Goal: Task Accomplishment & Management: Manage account settings

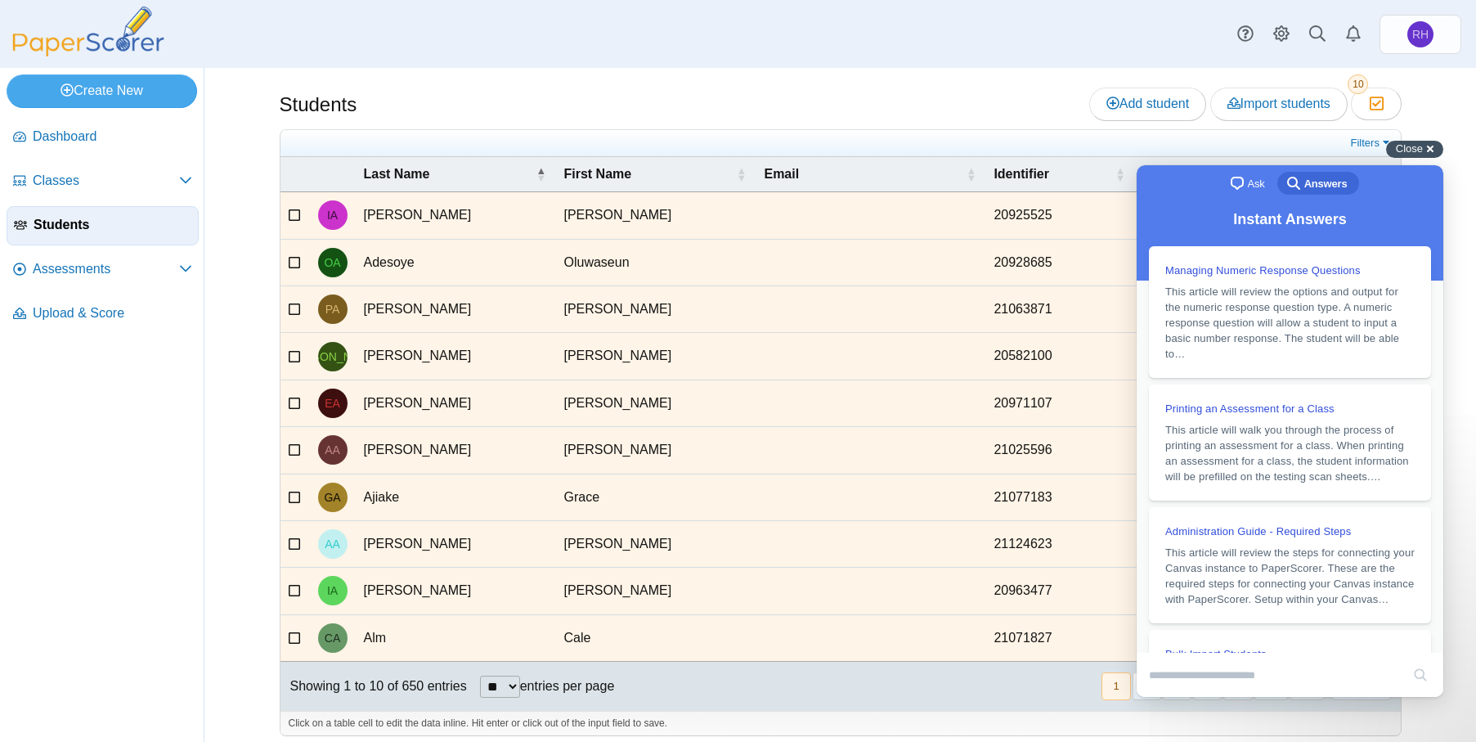
click at [1433, 155] on div "Close cross-small" at bounding box center [1414, 149] width 57 height 17
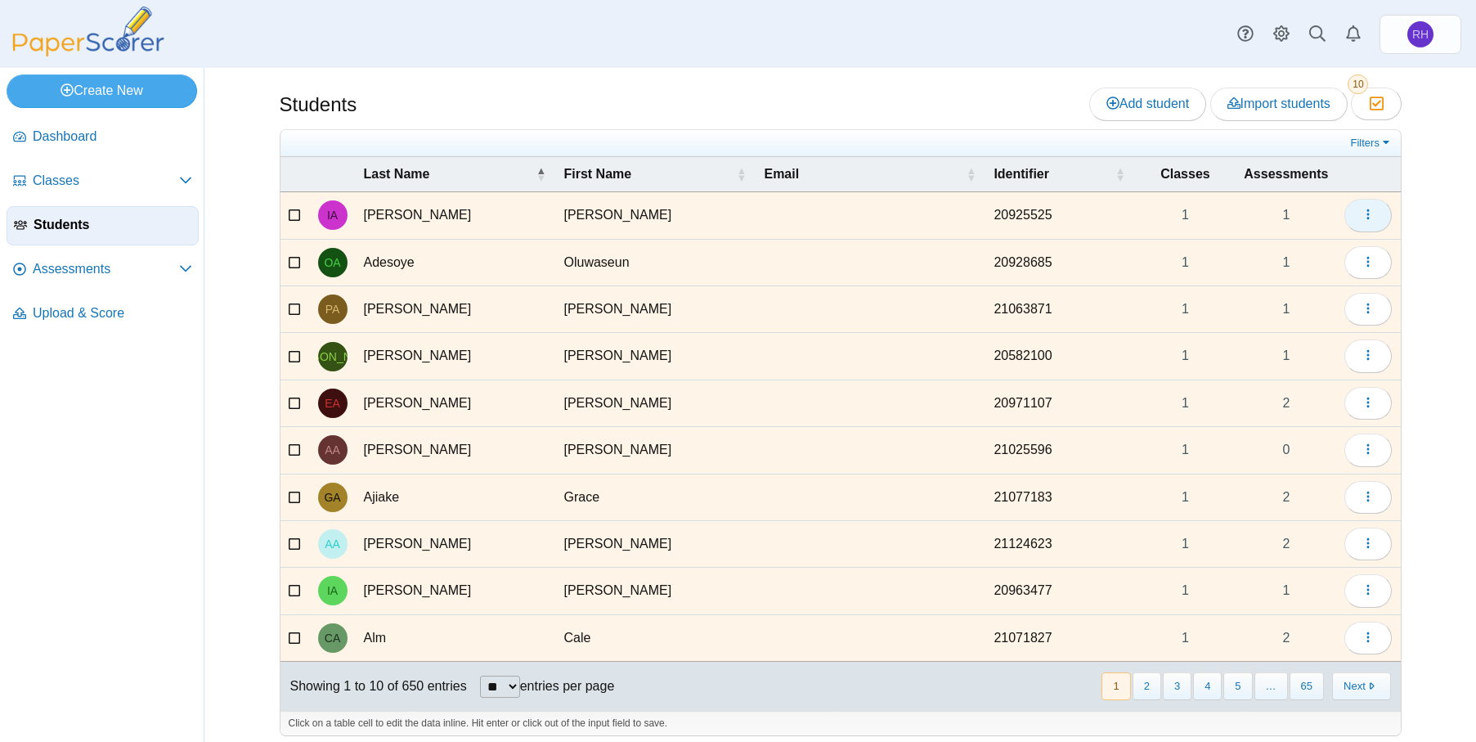
click at [1367, 209] on icon "button" at bounding box center [1368, 214] width 13 height 13
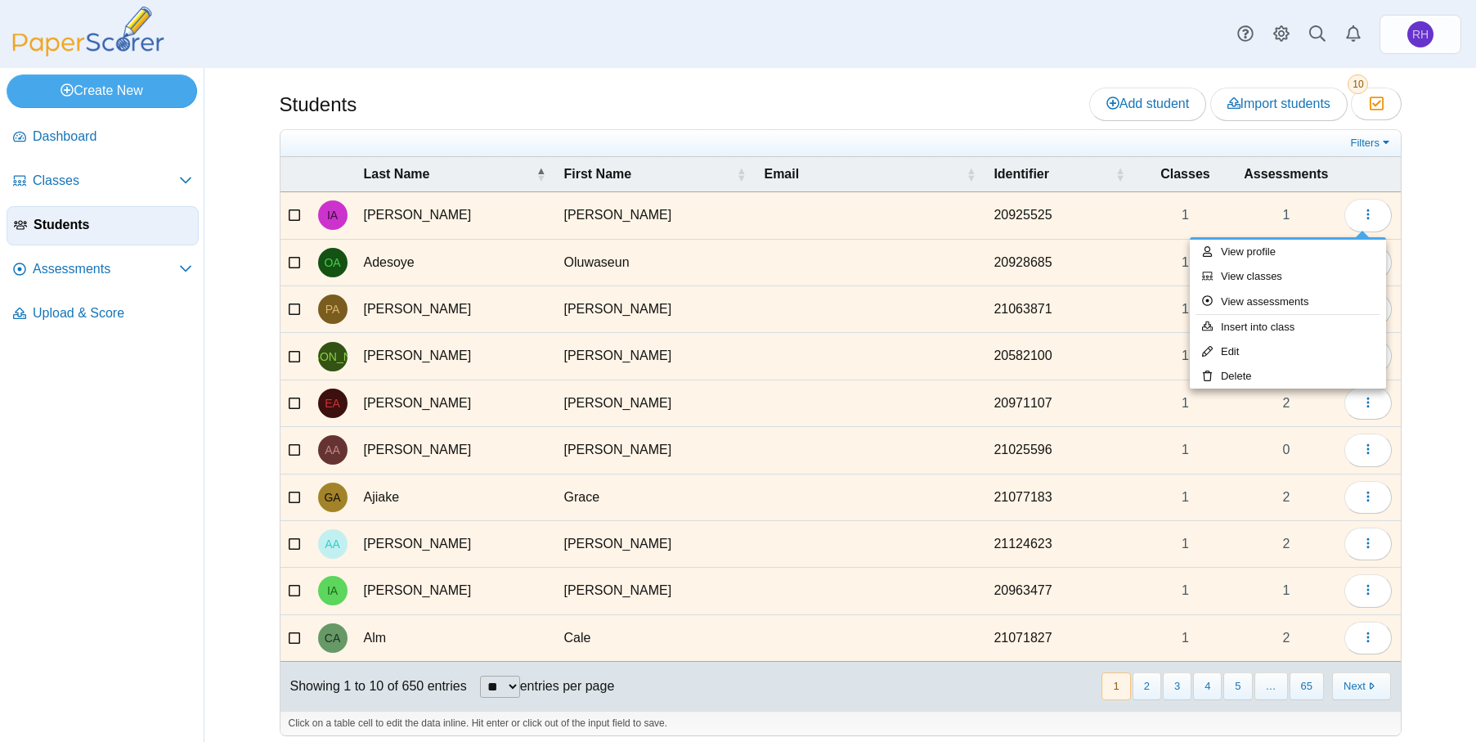
click at [1412, 202] on div "Students Add student Import students Moderation 10" at bounding box center [840, 405] width 1227 height 674
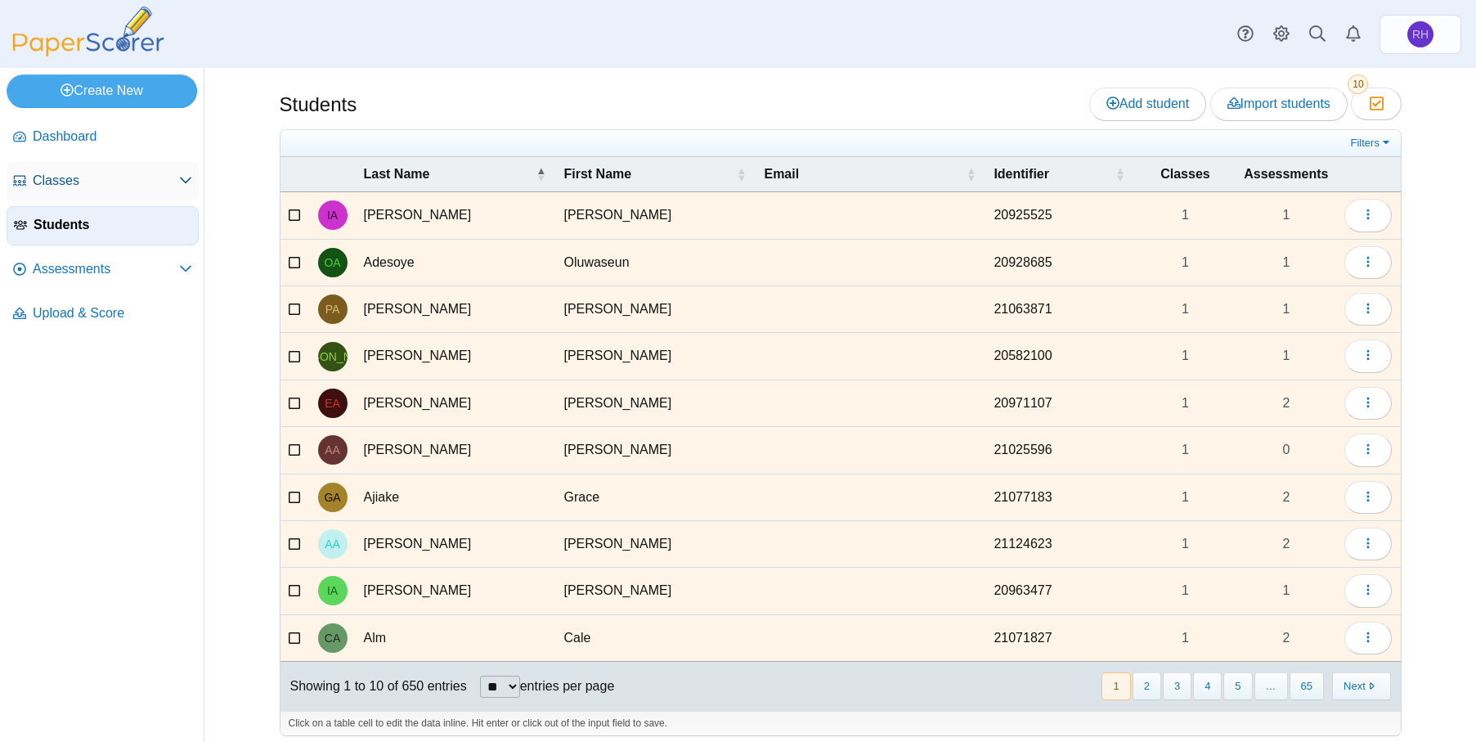
click at [179, 186] on icon at bounding box center [185, 179] width 13 height 13
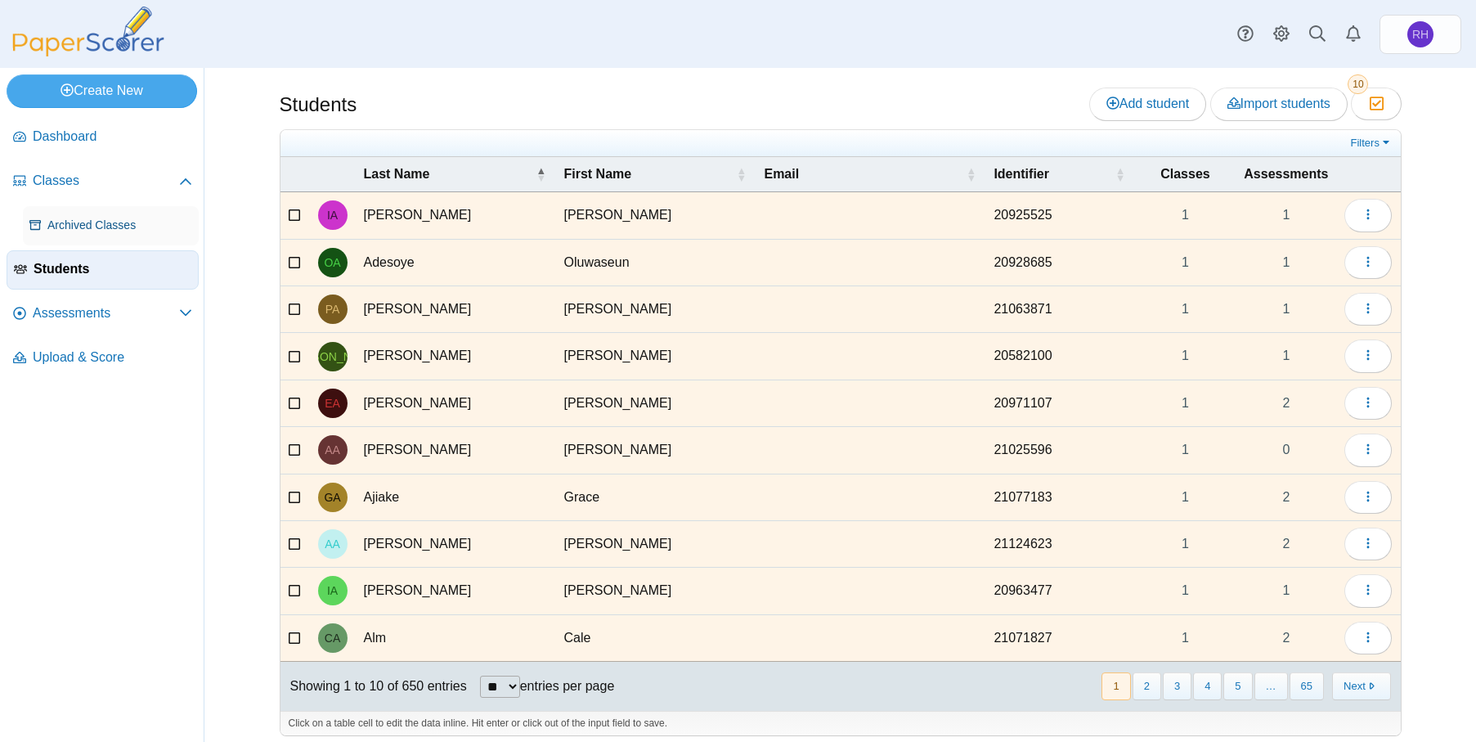
click at [132, 218] on span "Archived Classes" at bounding box center [119, 226] width 145 height 16
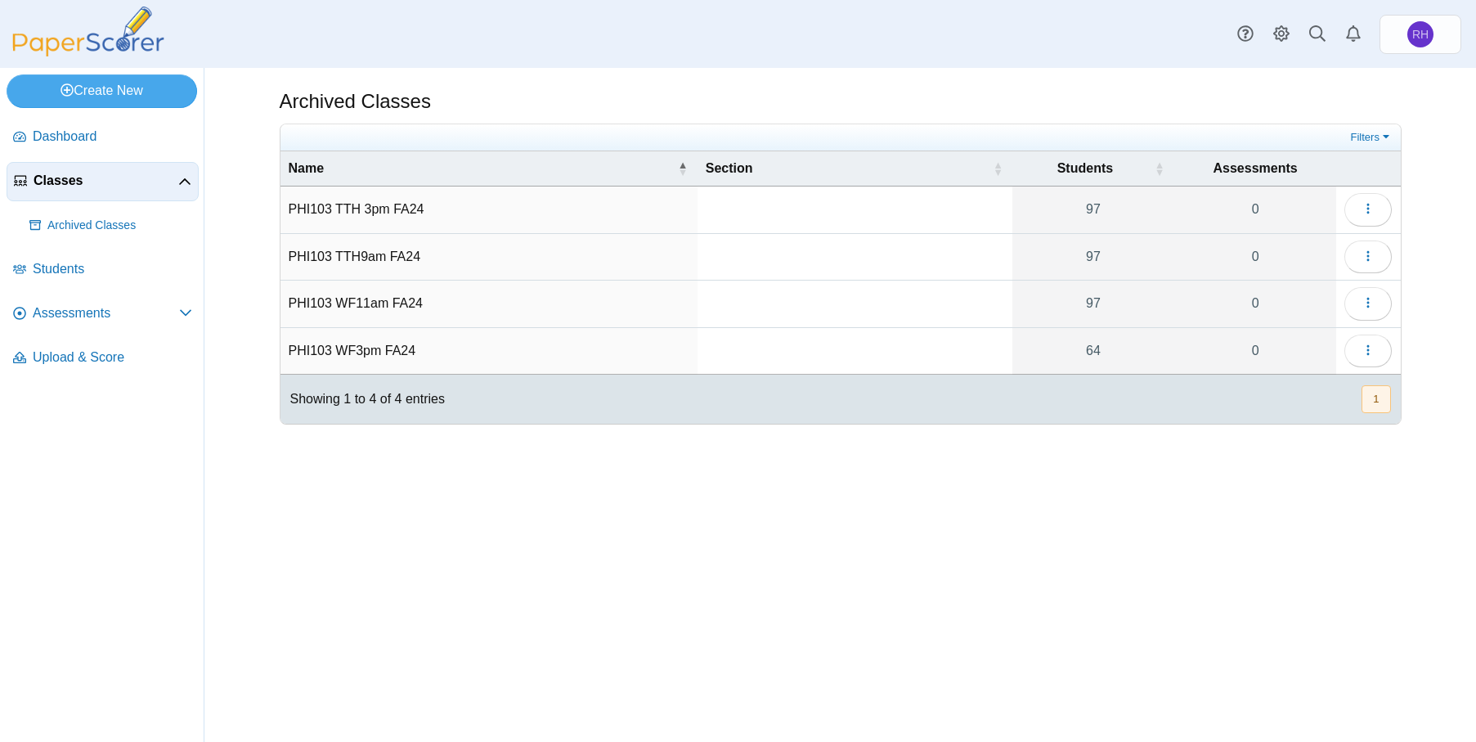
click at [62, 181] on span "Classes" at bounding box center [106, 181] width 145 height 18
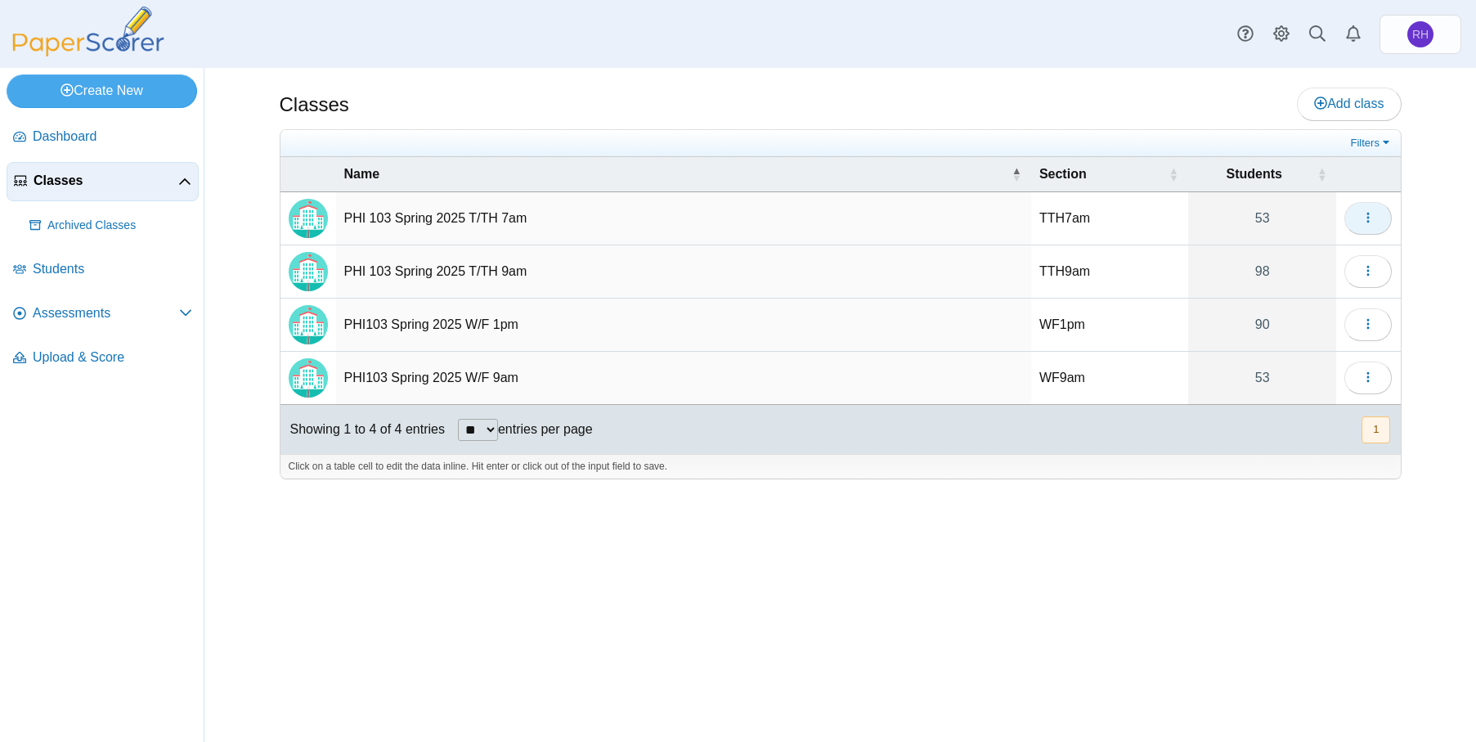
click at [1373, 211] on icon "button" at bounding box center [1368, 217] width 13 height 13
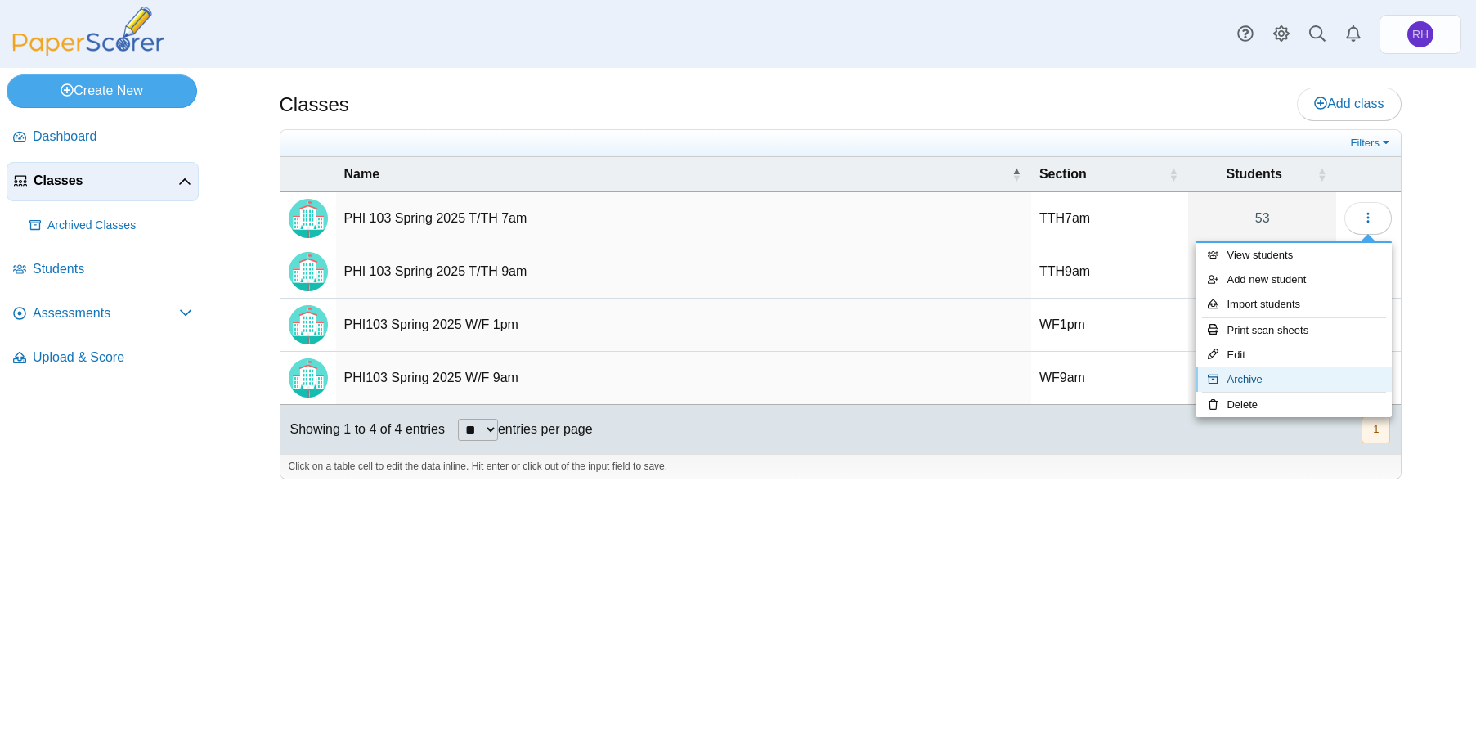
click at [1277, 375] on link "Archive" at bounding box center [1294, 379] width 196 height 25
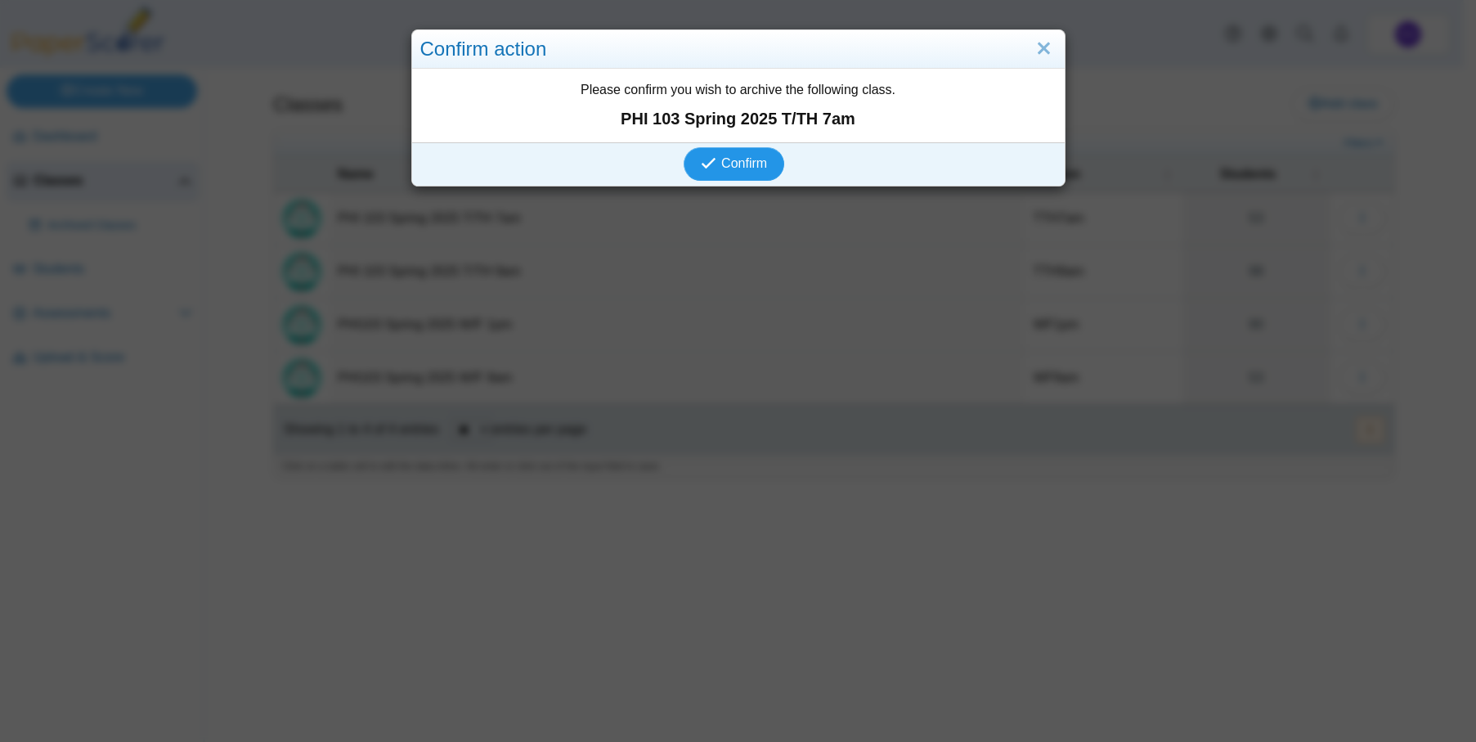
click at [740, 160] on span "Confirm" at bounding box center [744, 163] width 46 height 14
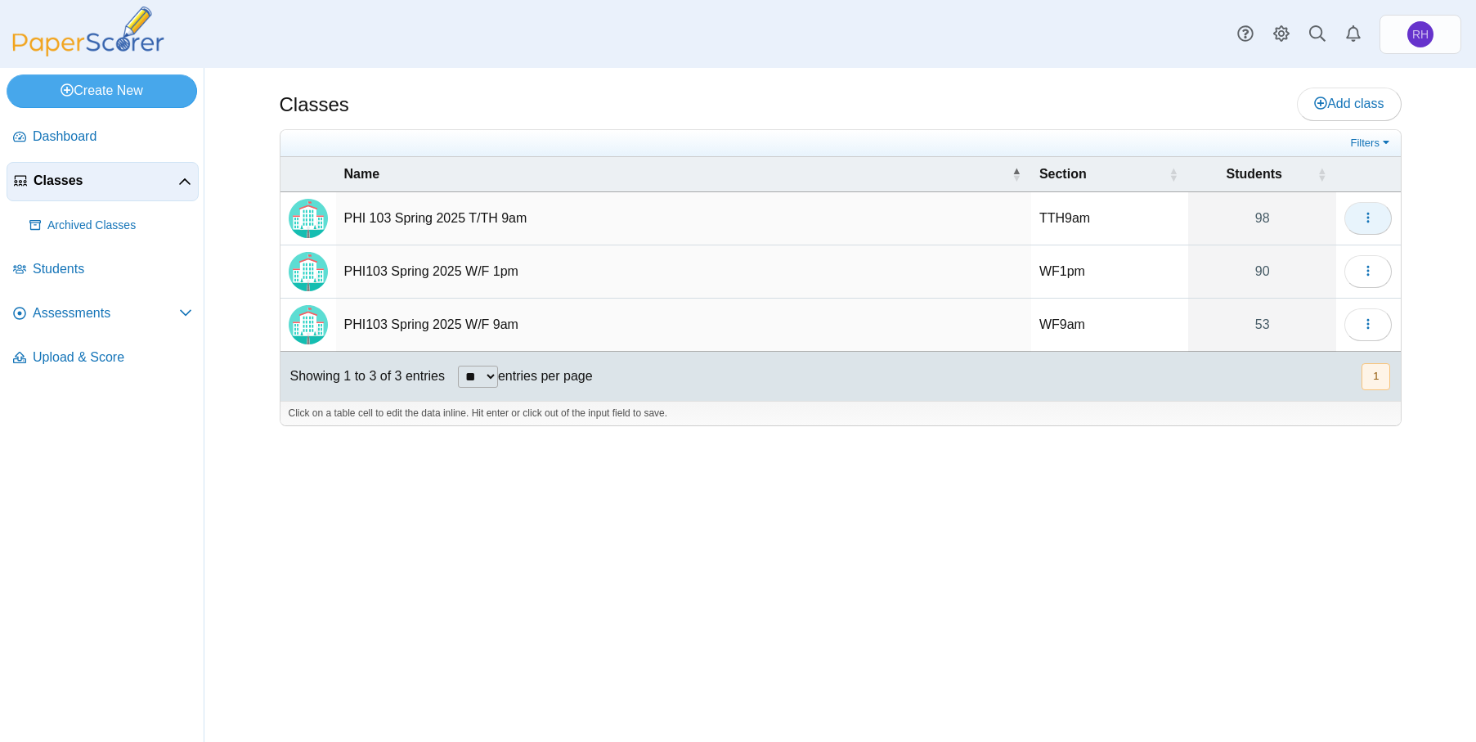
click at [1368, 217] on use "button" at bounding box center [1368, 218] width 2 height 11
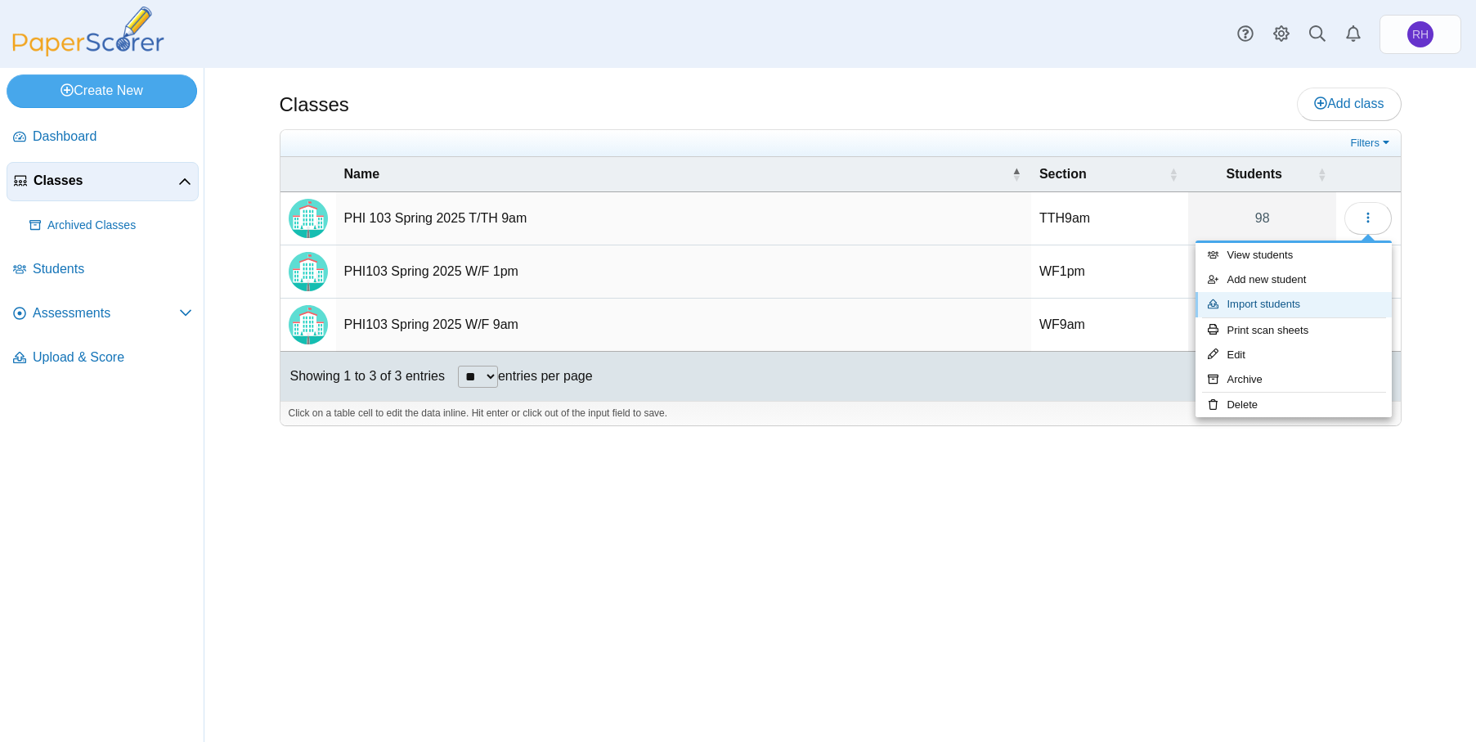
click at [1312, 303] on link "Import students" at bounding box center [1294, 304] width 196 height 25
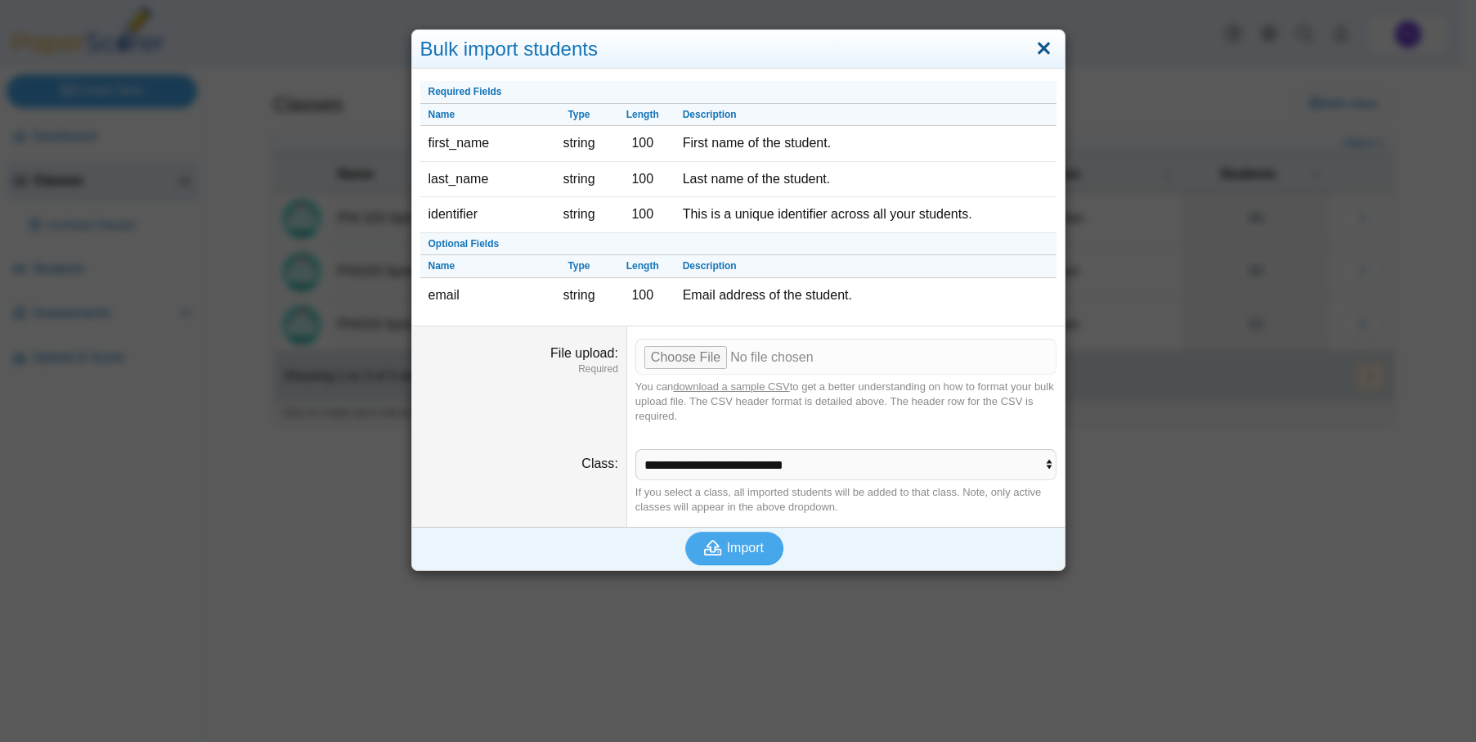
click at [1031, 48] on link "Close" at bounding box center [1043, 49] width 25 height 28
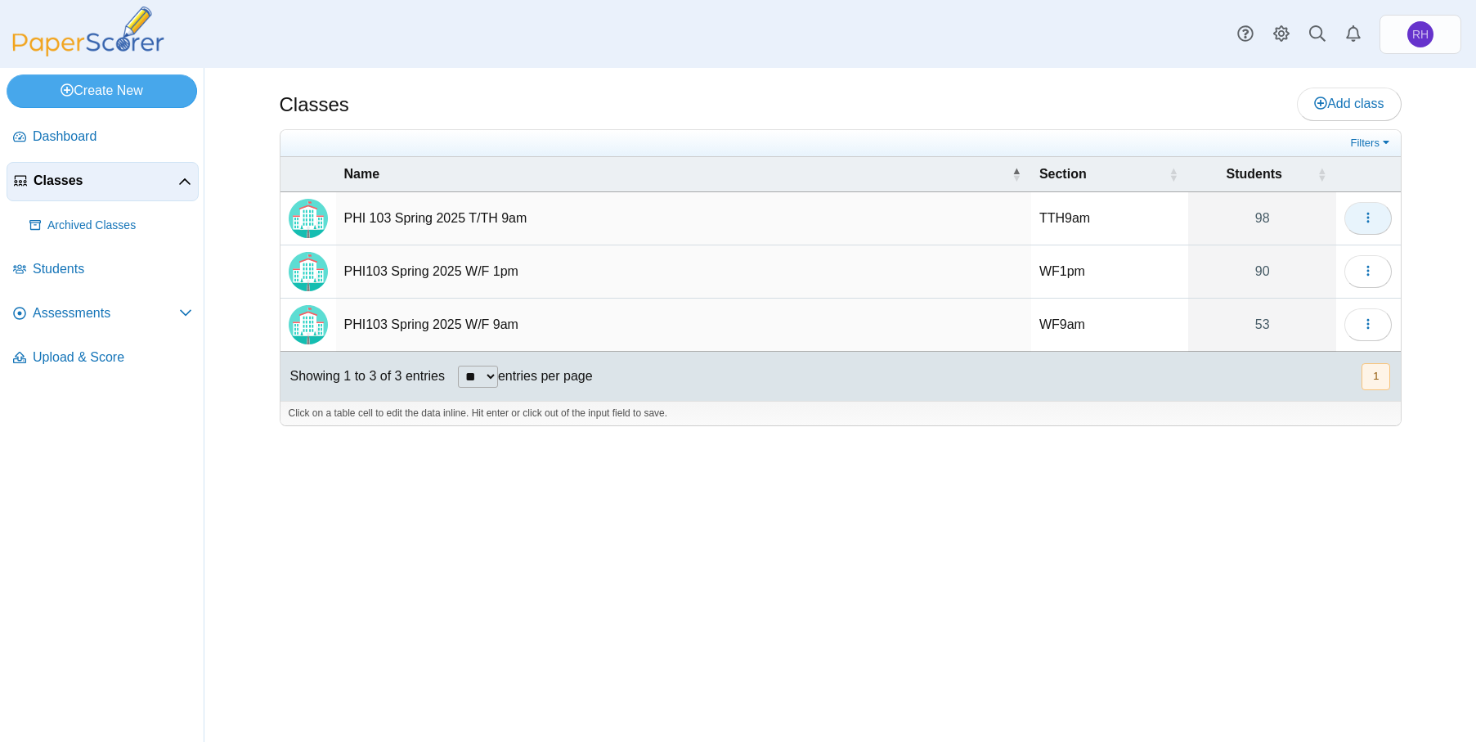
click at [1375, 209] on button "button" at bounding box center [1367, 218] width 47 height 33
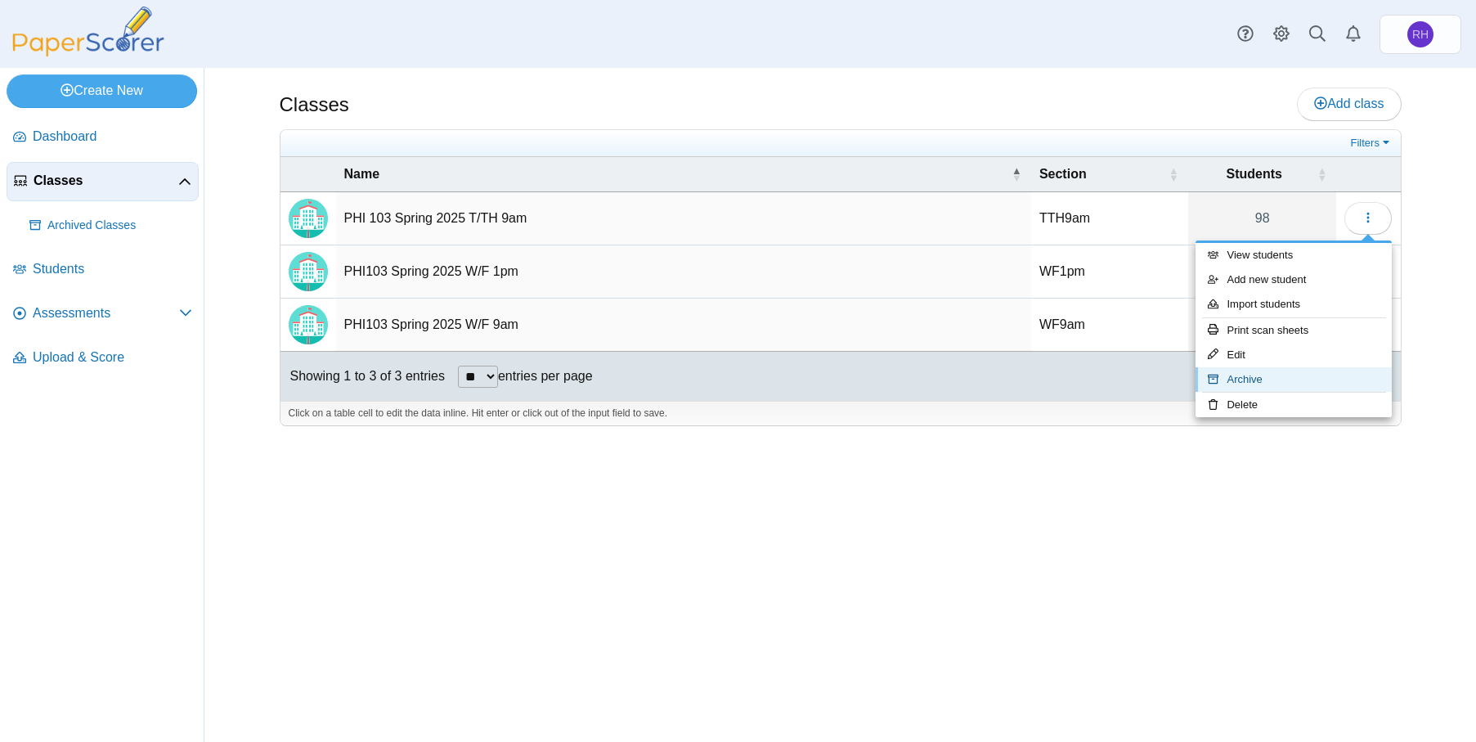
click at [1316, 371] on link "Archive" at bounding box center [1294, 379] width 196 height 25
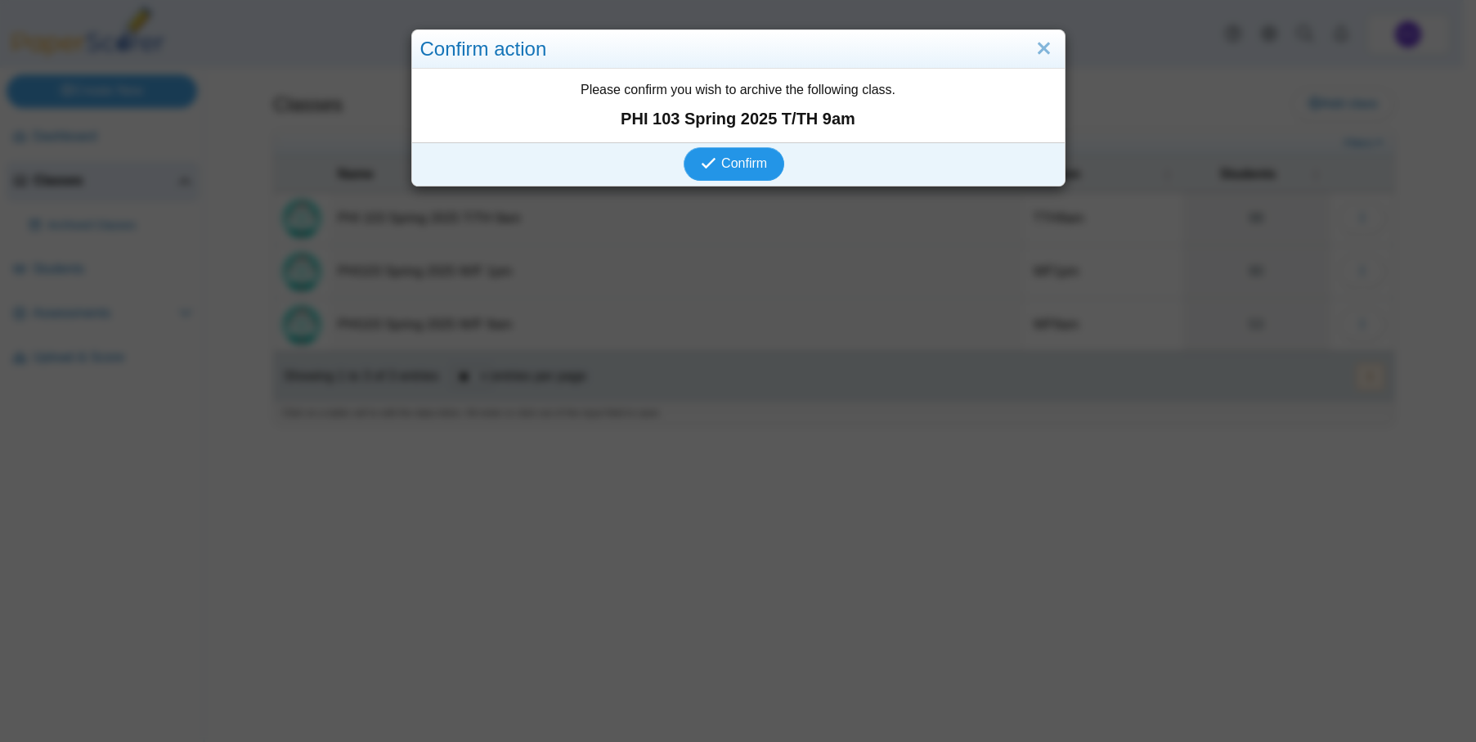
click at [720, 154] on button "Confirm" at bounding box center [734, 163] width 101 height 33
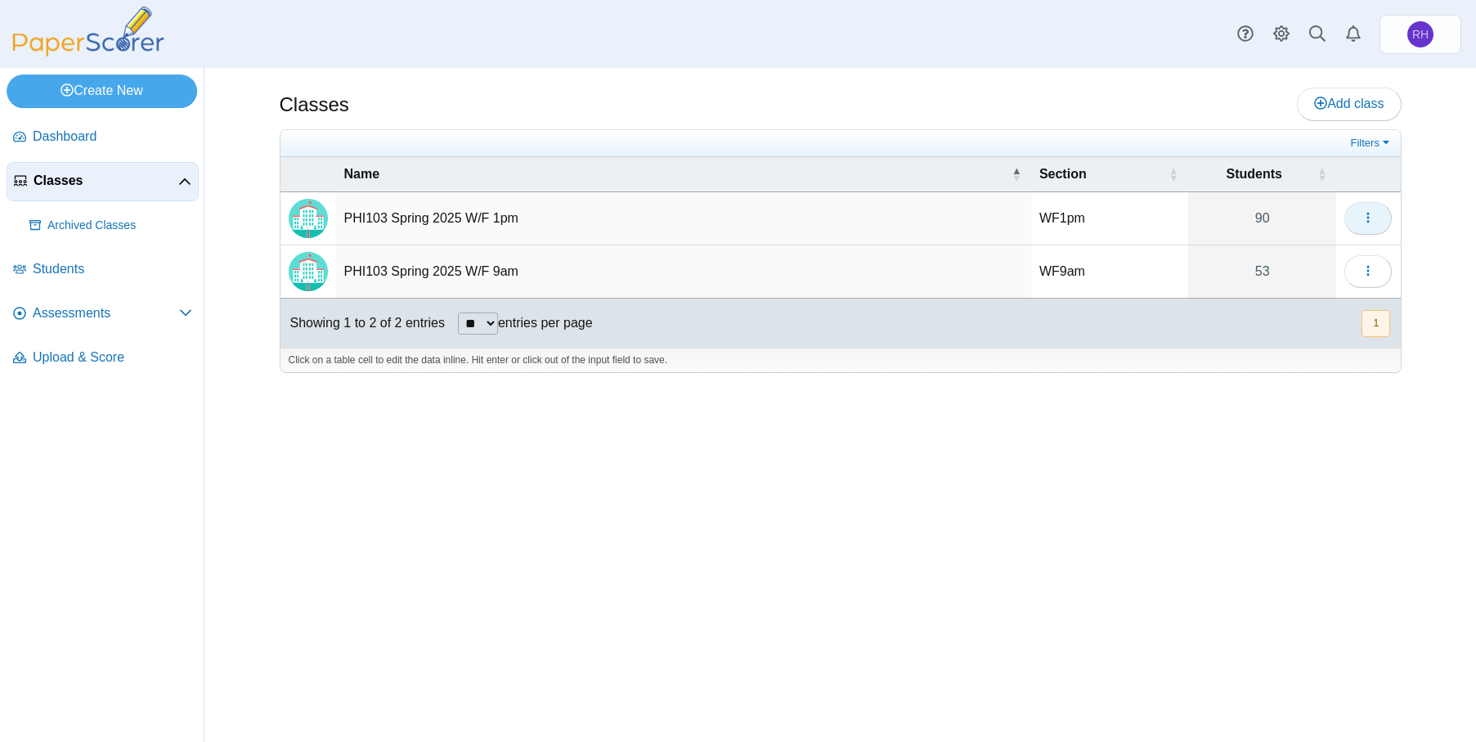
click at [1371, 214] on icon "button" at bounding box center [1368, 217] width 13 height 13
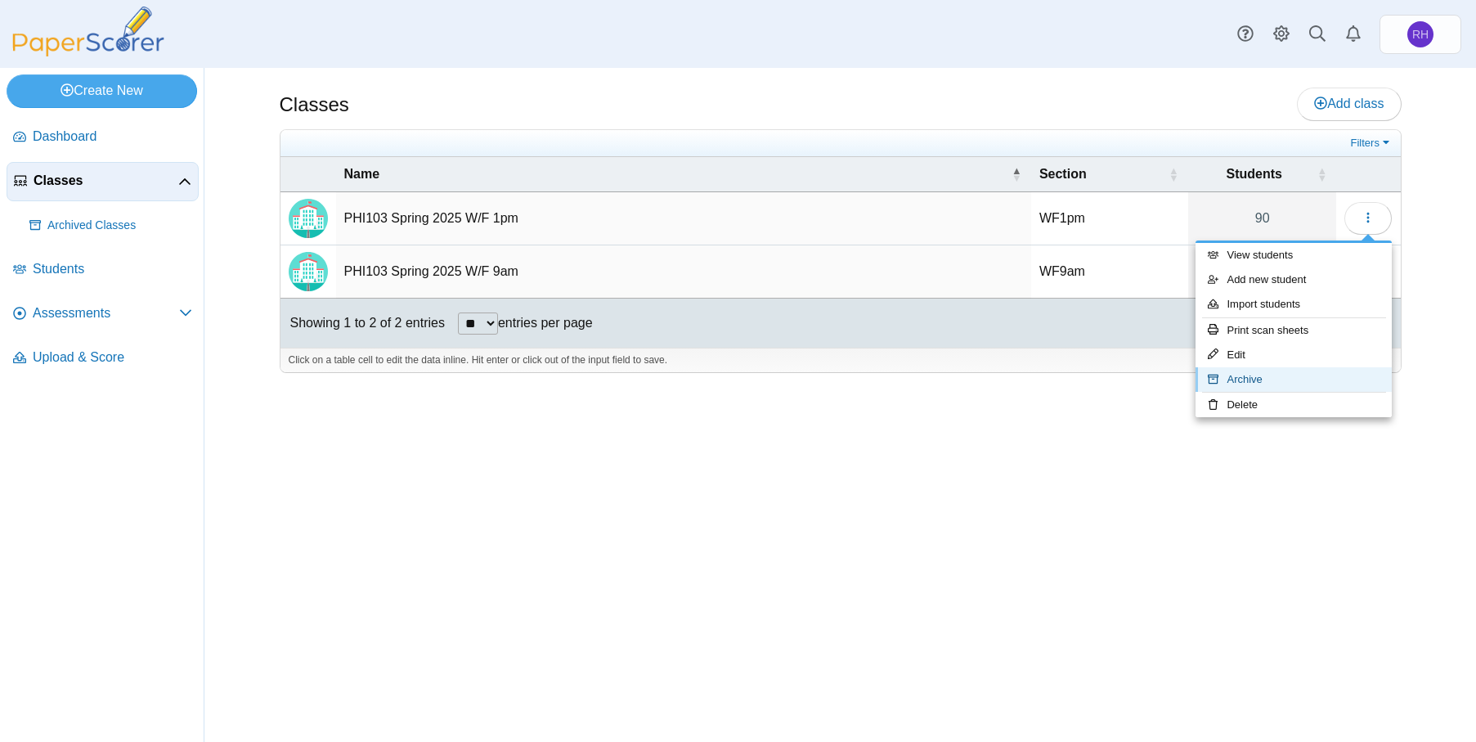
click at [1251, 381] on link "Archive" at bounding box center [1294, 379] width 196 height 25
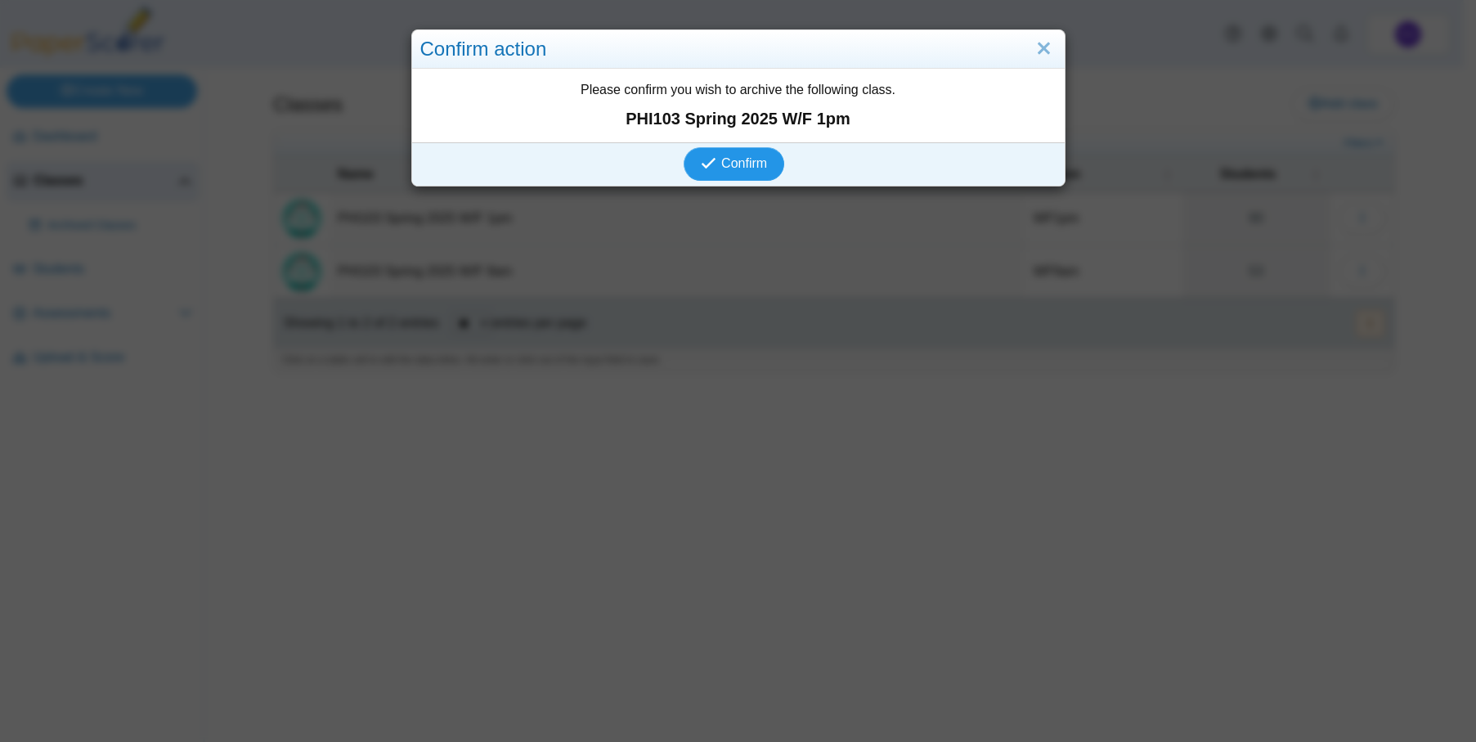
click at [721, 159] on span "Confirm" at bounding box center [744, 163] width 46 height 14
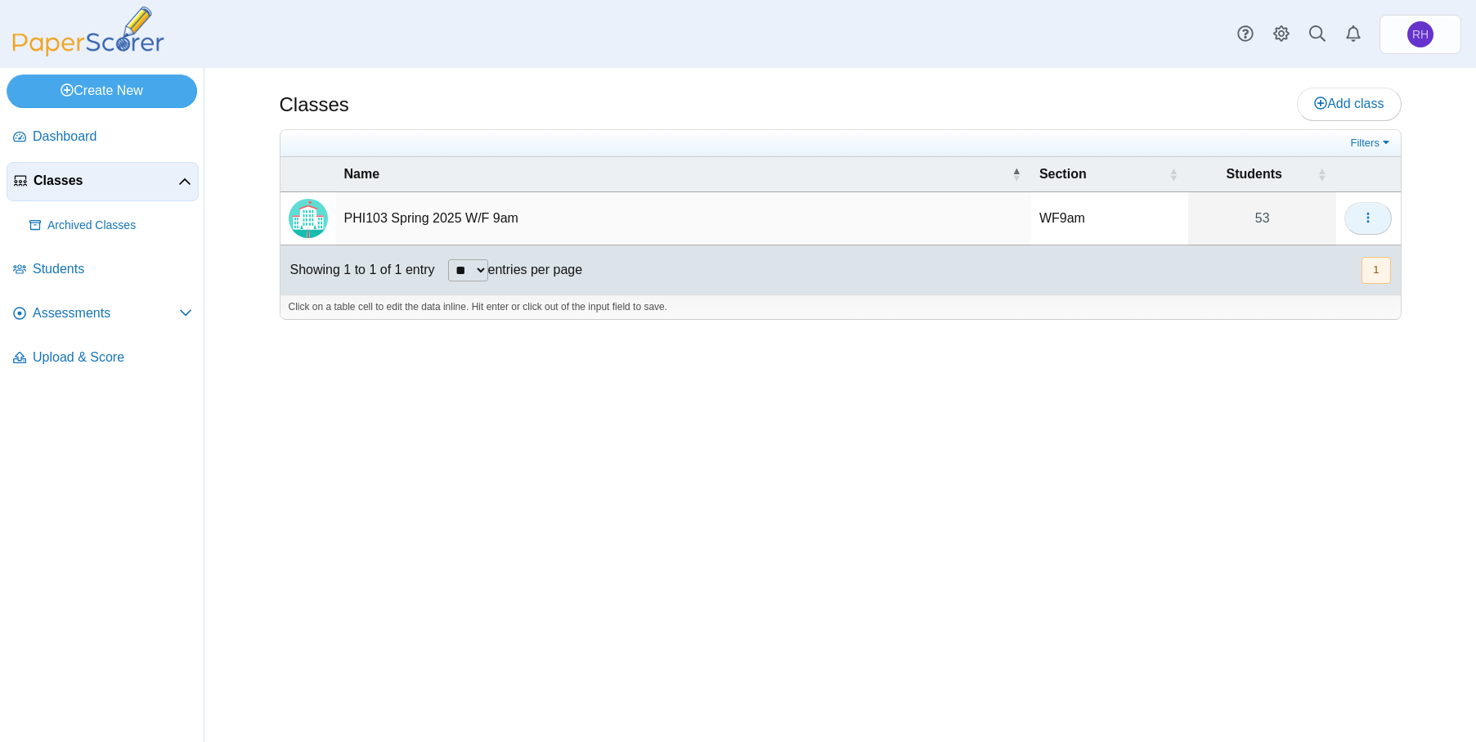
click at [1358, 213] on button "button" at bounding box center [1367, 218] width 47 height 33
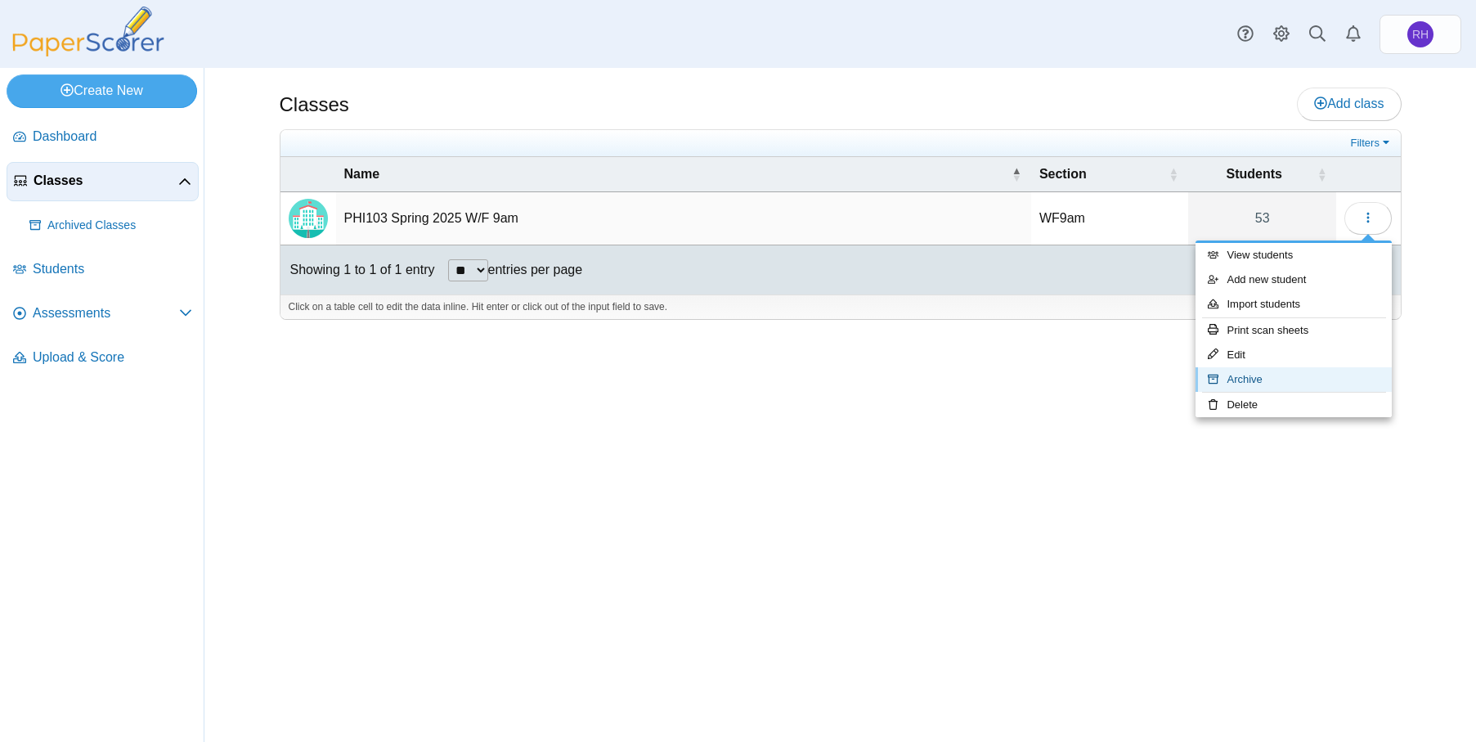
click at [1286, 373] on link "Archive" at bounding box center [1294, 379] width 196 height 25
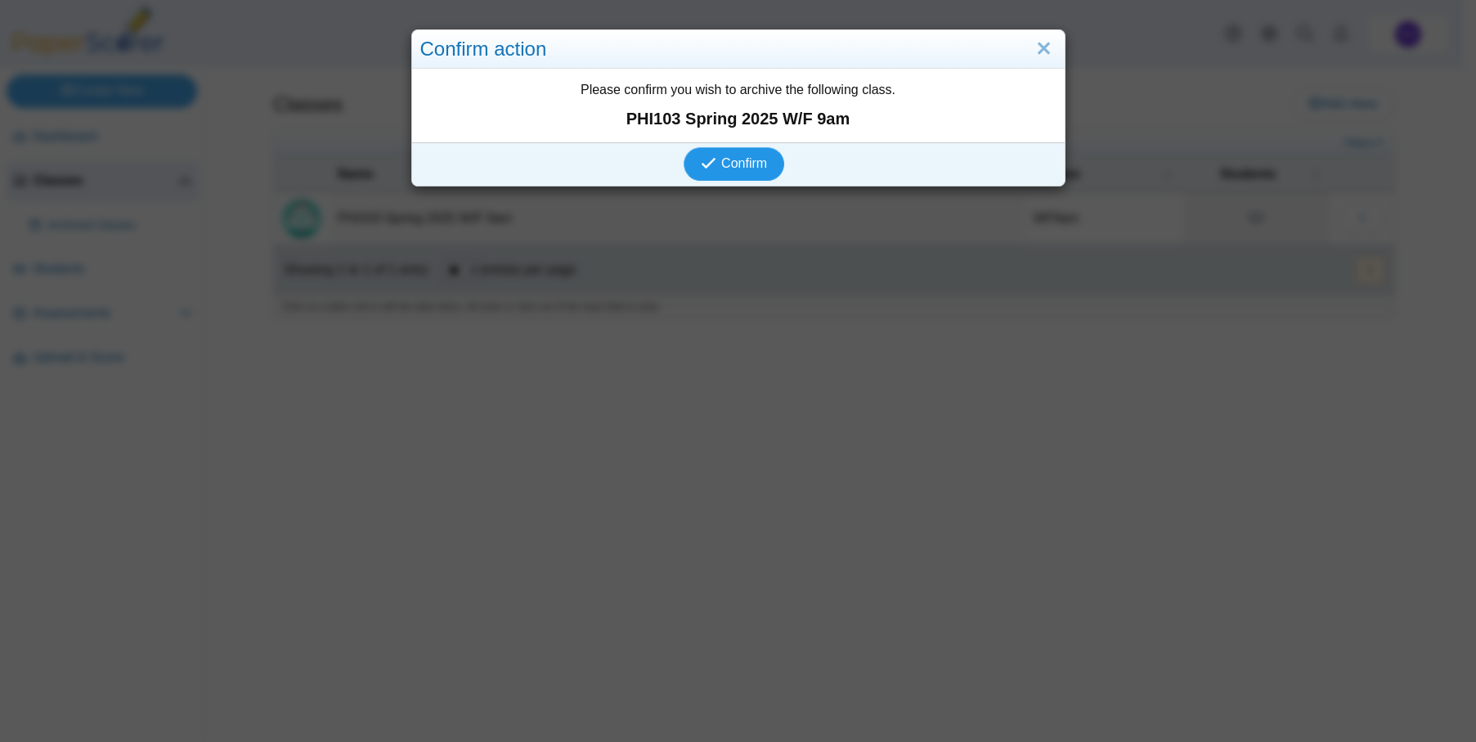
click at [745, 161] on span "Confirm" at bounding box center [744, 163] width 46 height 14
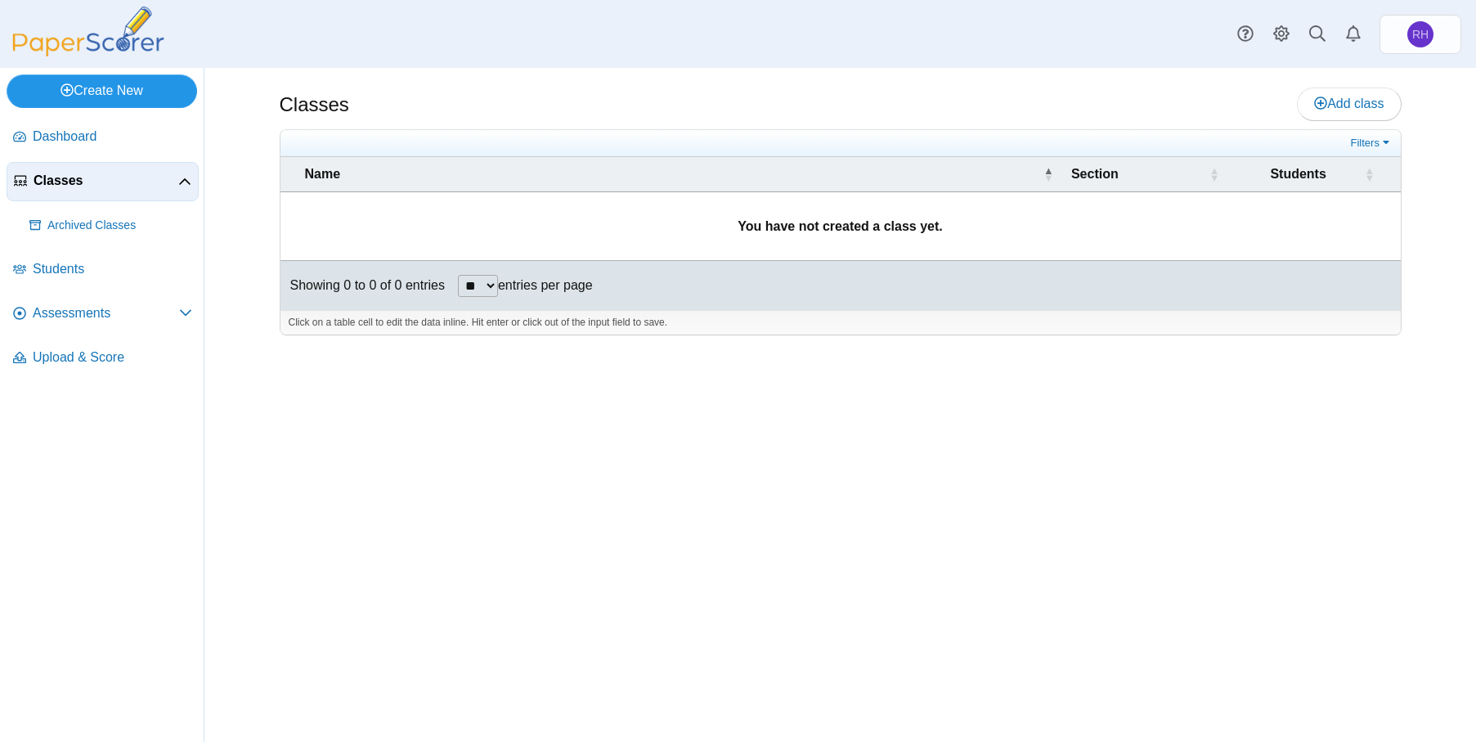
click at [106, 99] on link "Create New" at bounding box center [102, 90] width 191 height 33
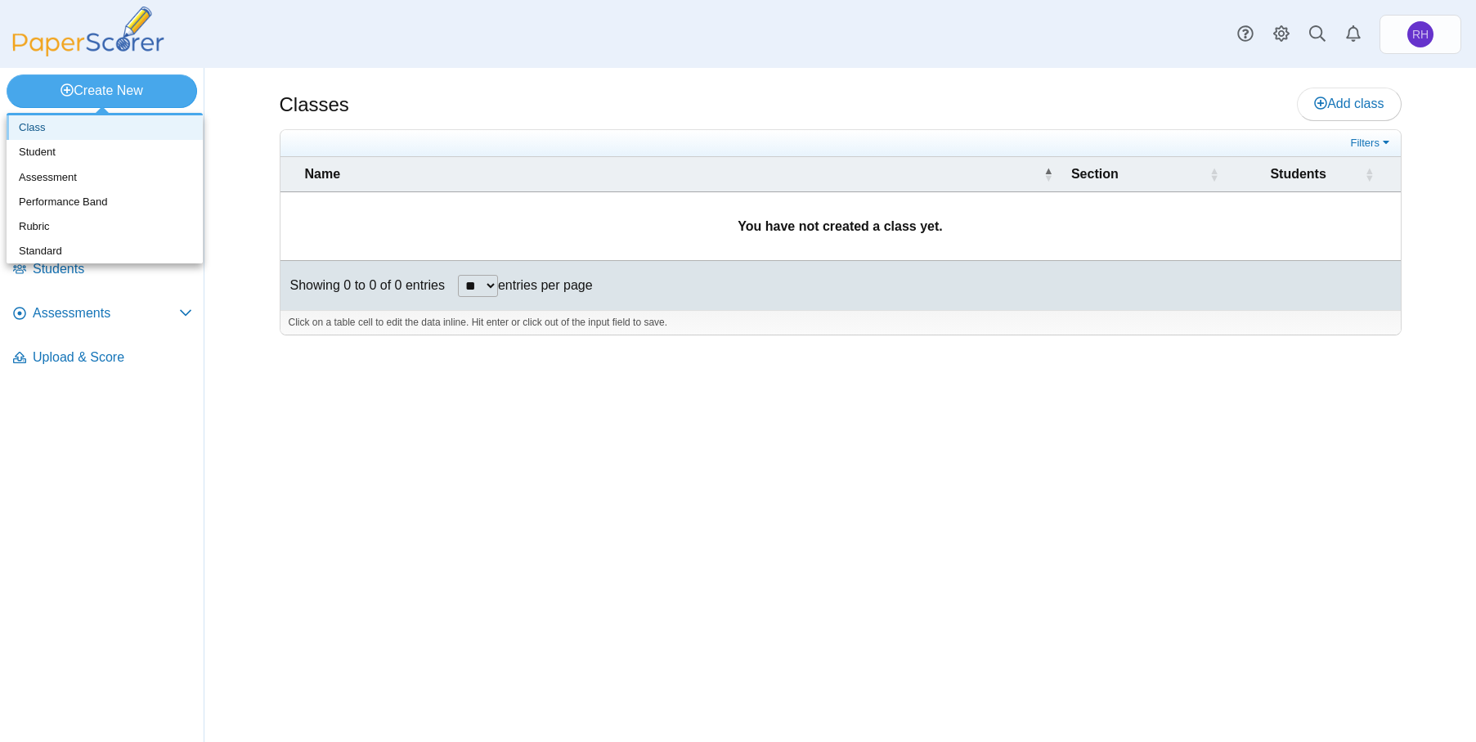
click at [119, 130] on link "Class" at bounding box center [105, 127] width 196 height 25
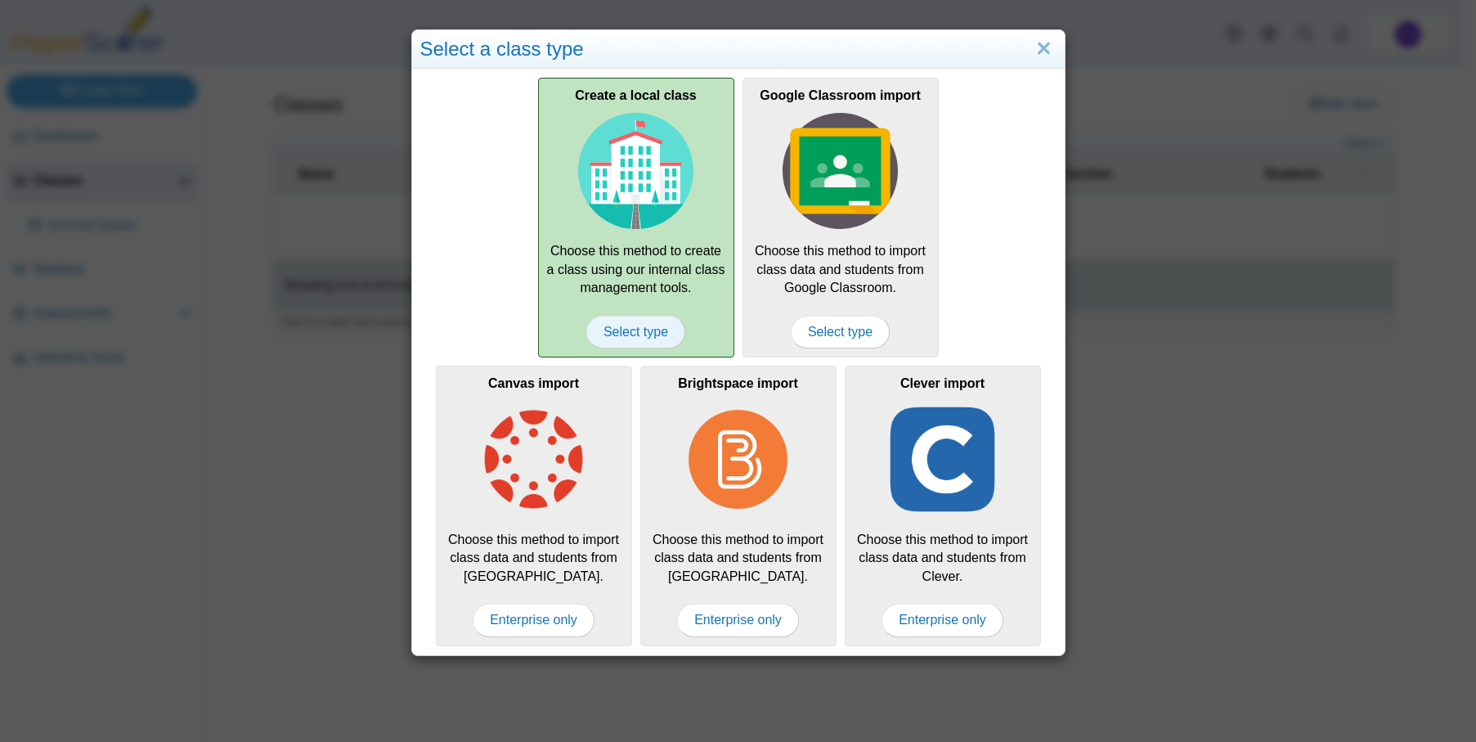
click at [628, 325] on span "Select type" at bounding box center [635, 332] width 99 height 33
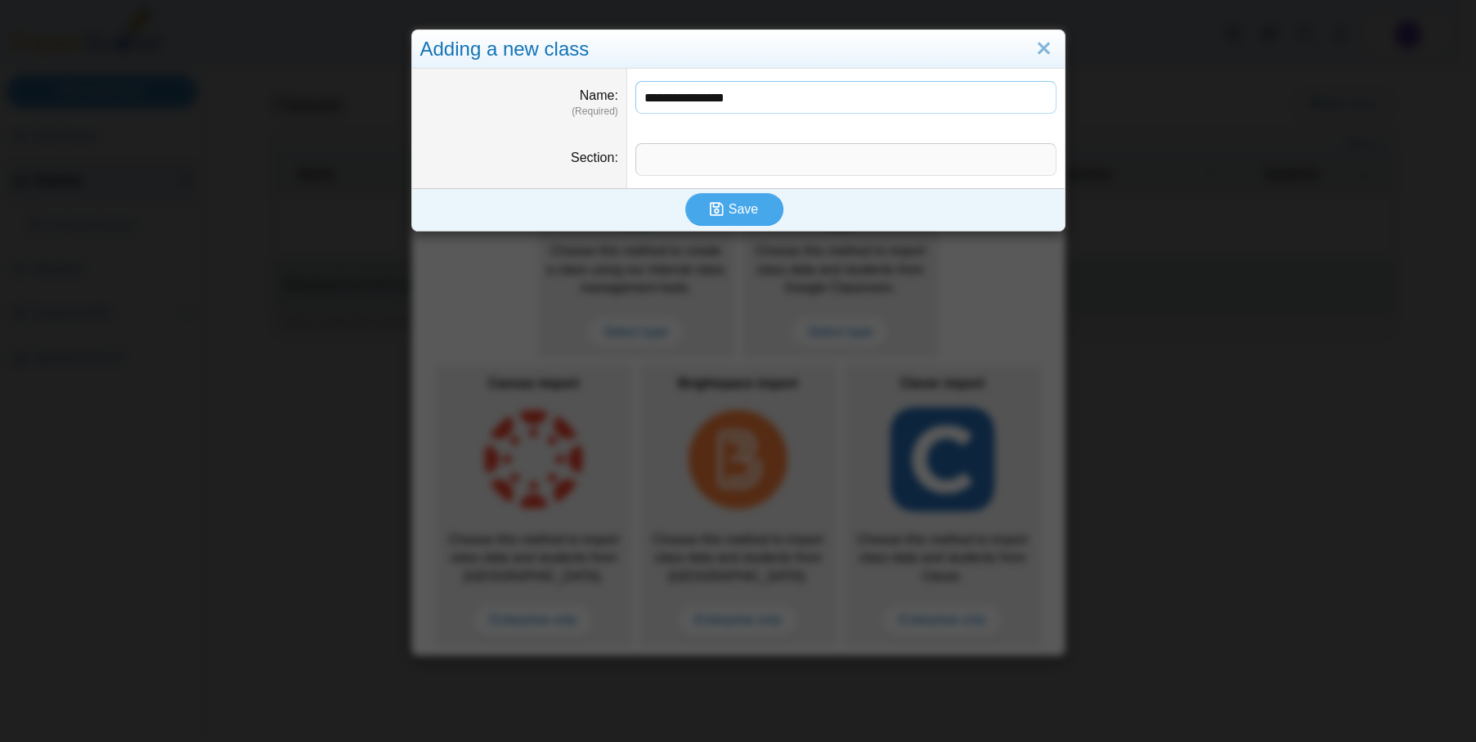
type input "**********"
type input "********"
click at [741, 219] on button "Save" at bounding box center [734, 209] width 98 height 33
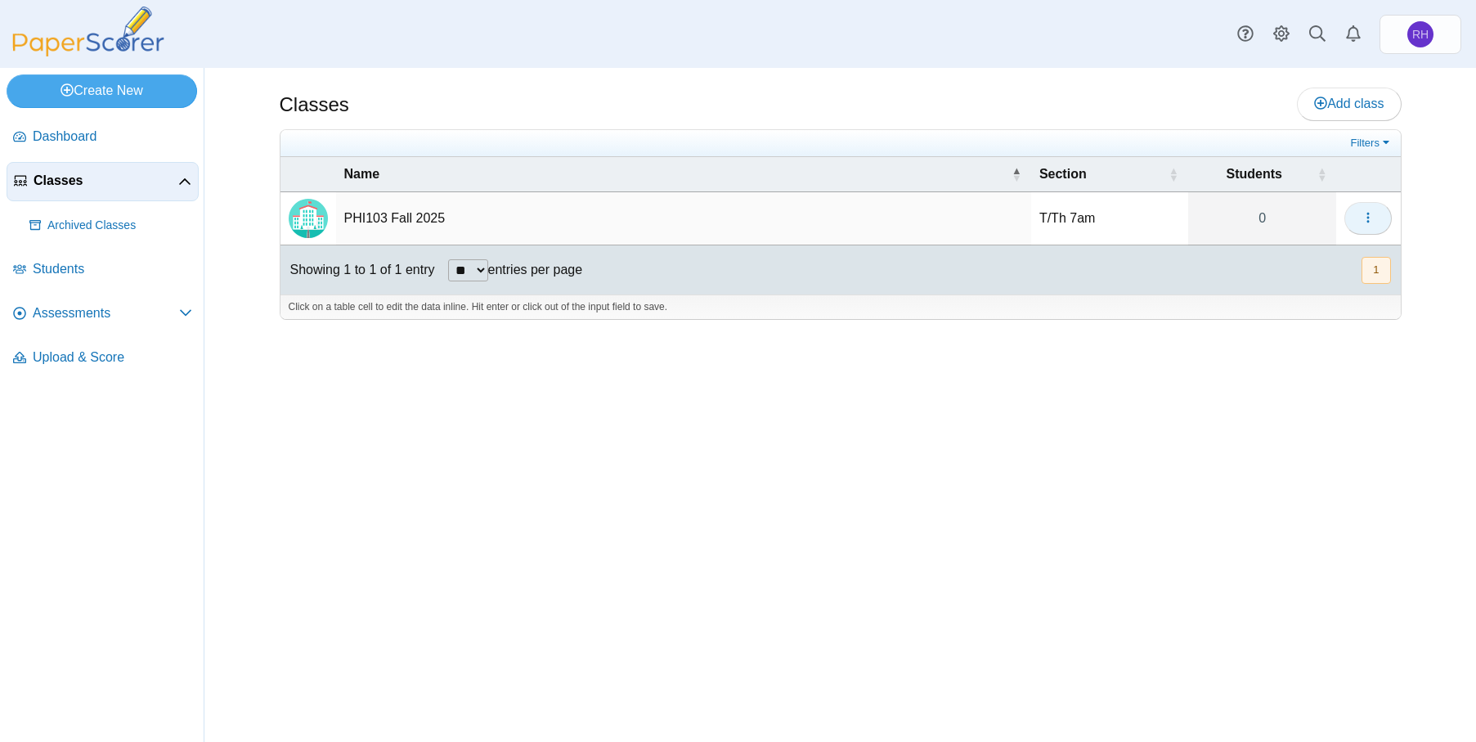
click at [1386, 215] on button "button" at bounding box center [1367, 218] width 47 height 33
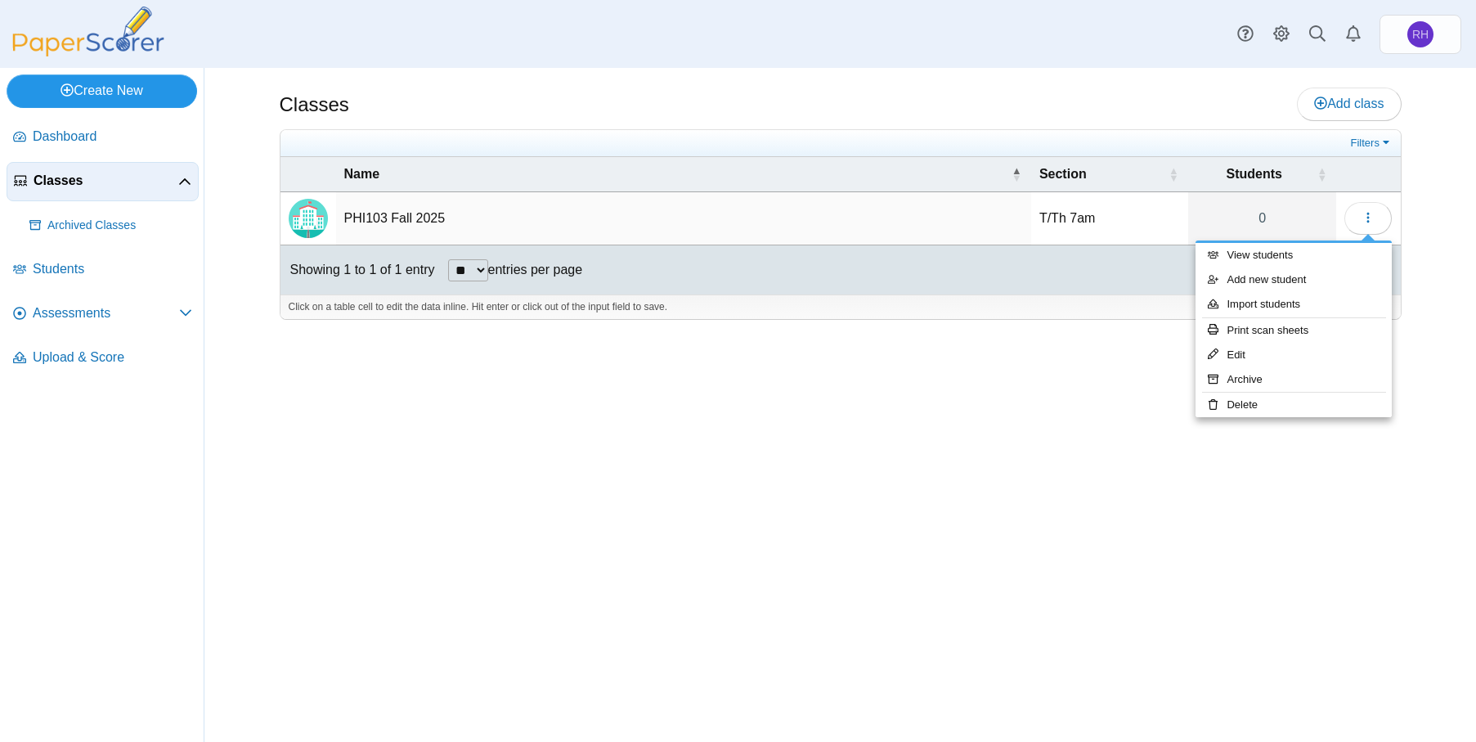
click at [163, 105] on link "Create New" at bounding box center [102, 90] width 191 height 33
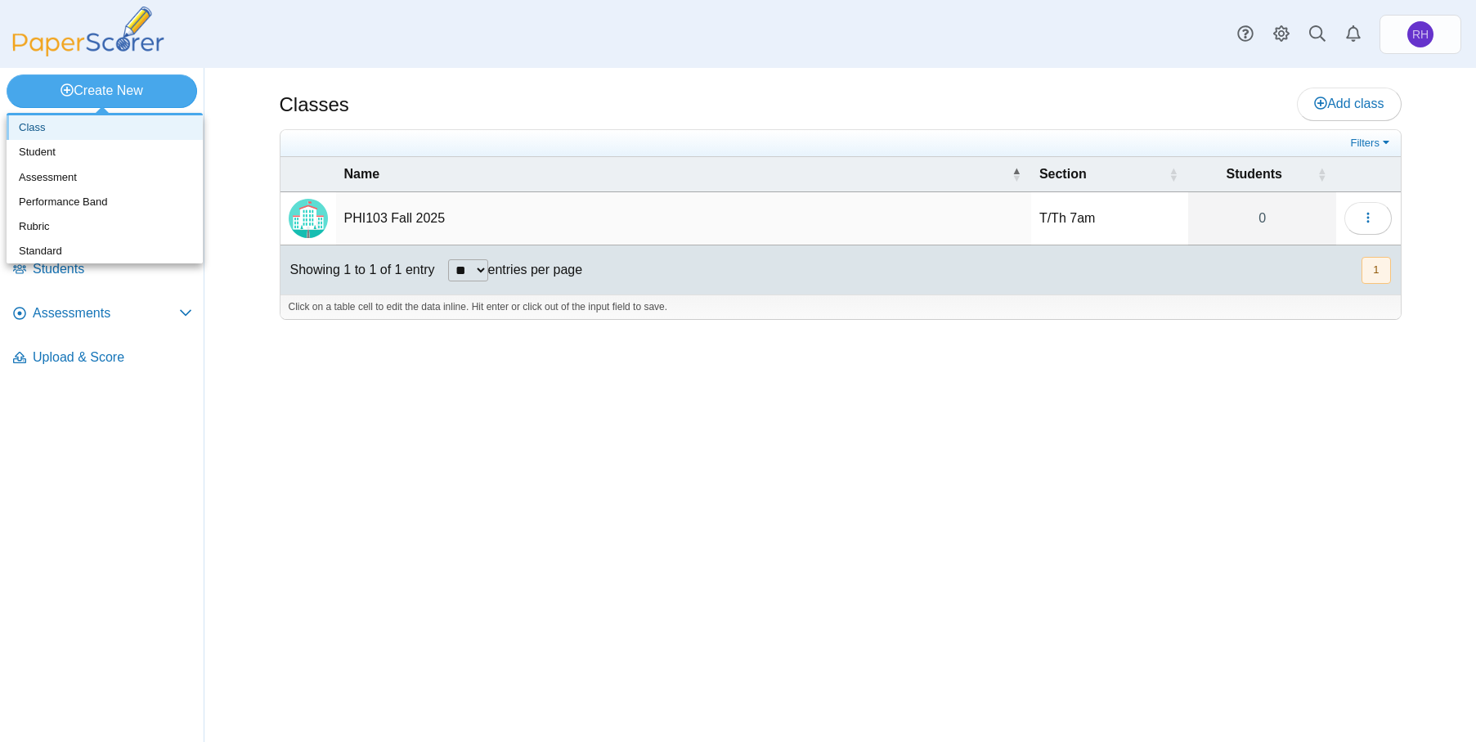
click at [157, 133] on link "Class" at bounding box center [105, 127] width 196 height 25
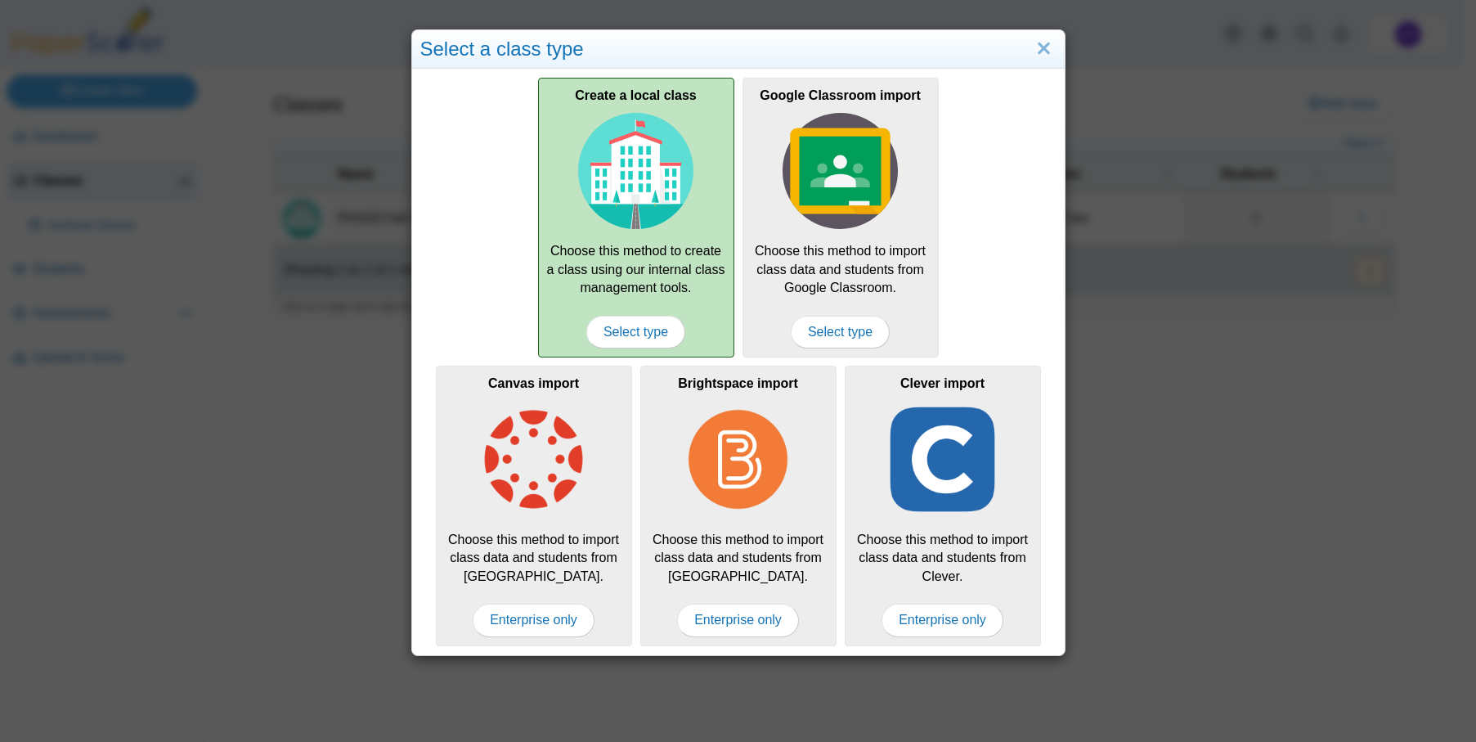
click at [612, 313] on div "Create a local class Choose this method to create a class using our internal cl…" at bounding box center [636, 218] width 196 height 280
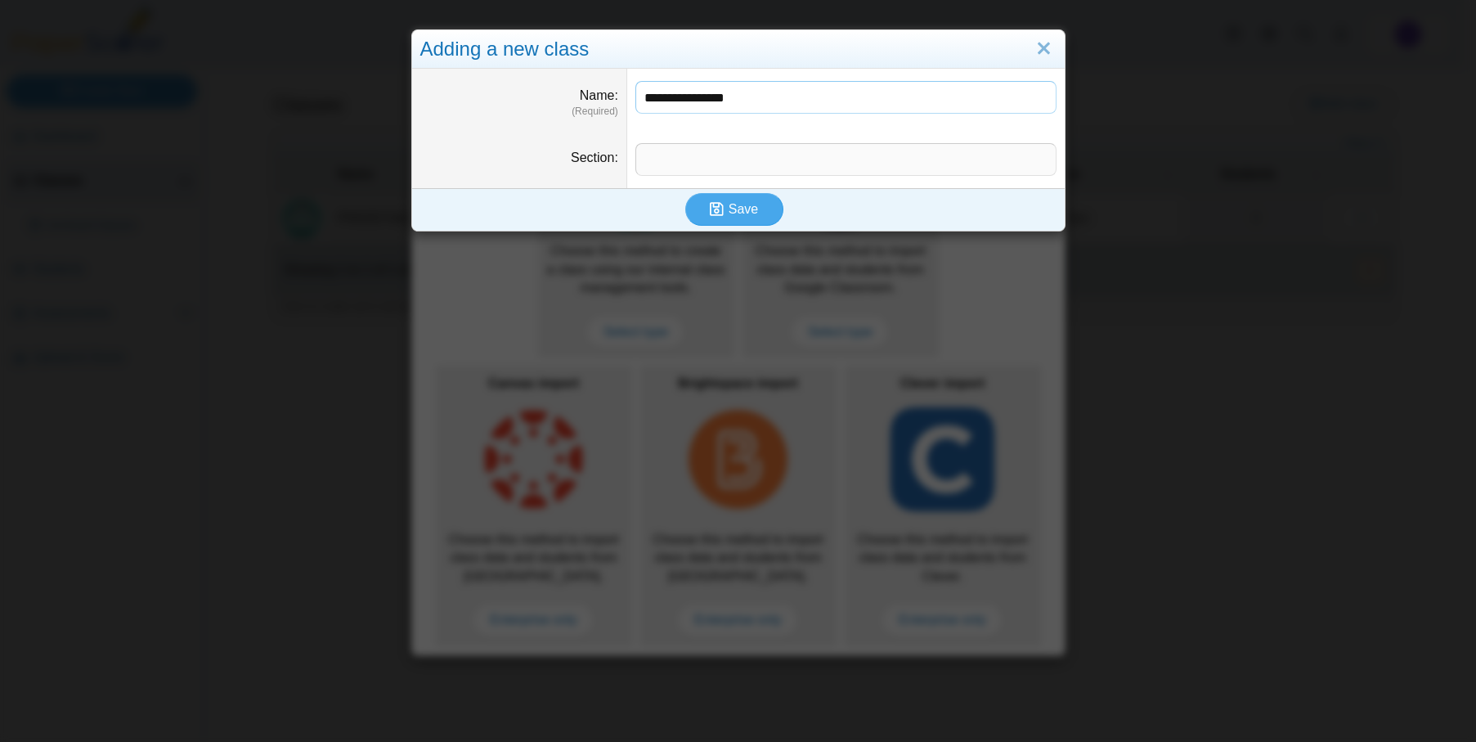
type input "**********"
type input "********"
click at [716, 210] on icon "submit" at bounding box center [717, 209] width 14 height 16
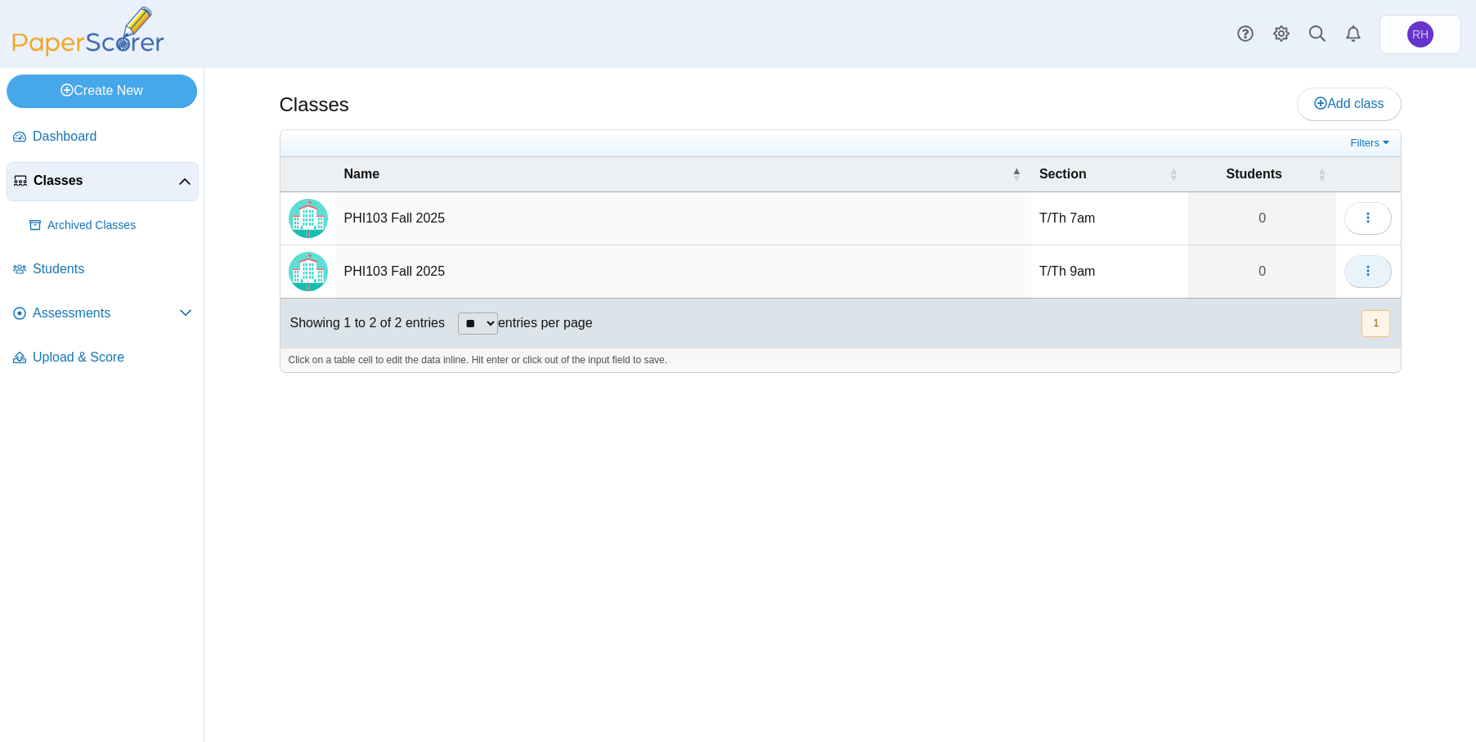
click at [1379, 273] on button "button" at bounding box center [1367, 271] width 47 height 33
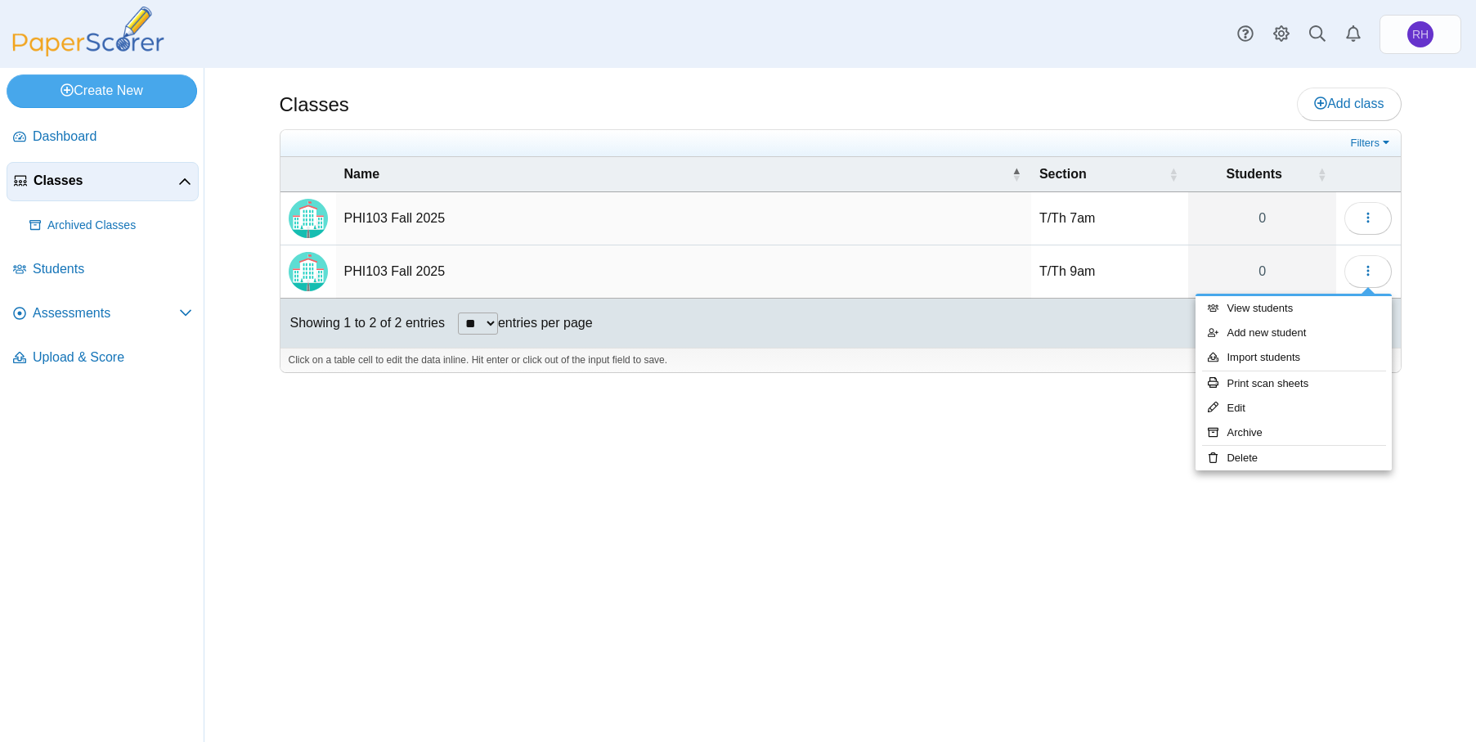
click at [1096, 424] on div "Classes Add class Filters 0" at bounding box center [840, 405] width 1227 height 674
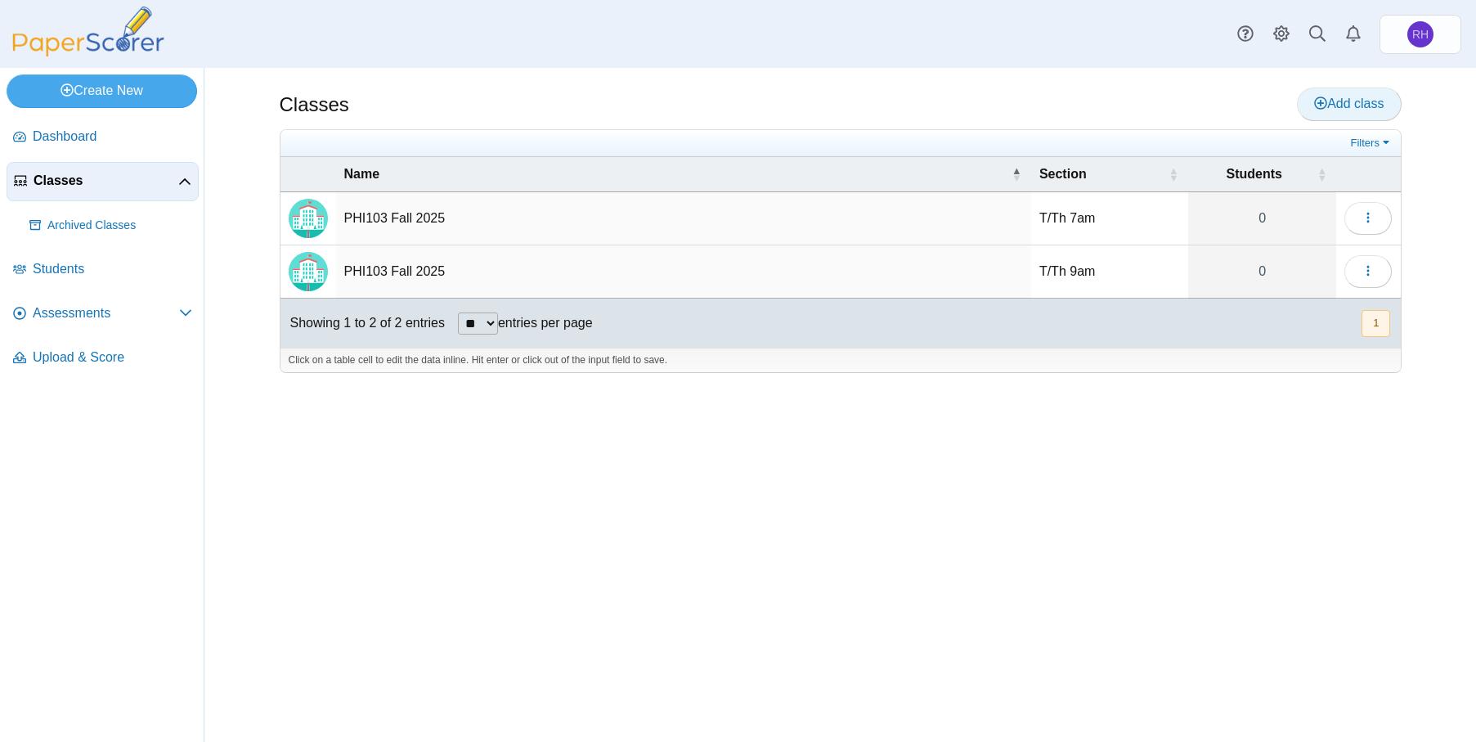
click at [1379, 105] on span "Add class" at bounding box center [1349, 103] width 70 height 14
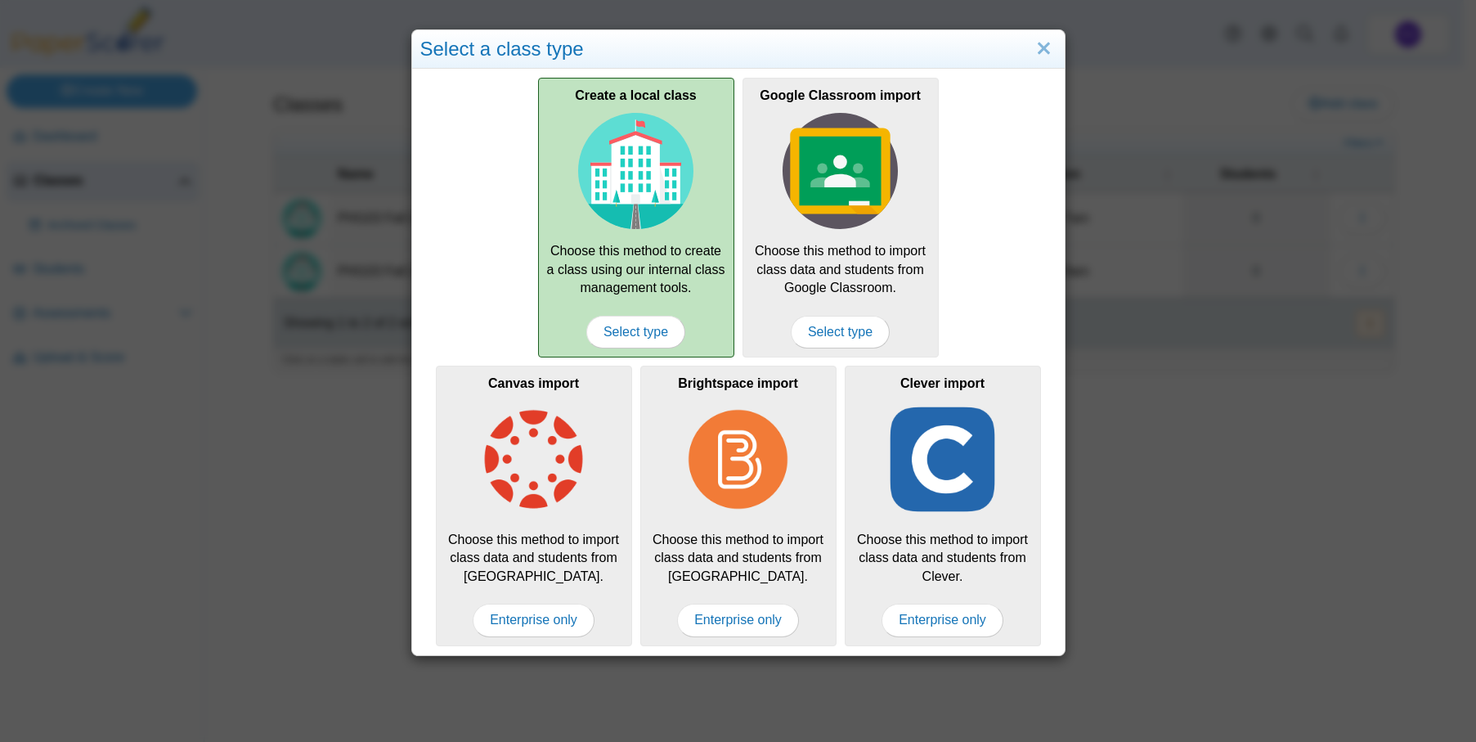
click at [587, 179] on img at bounding box center [636, 171] width 116 height 116
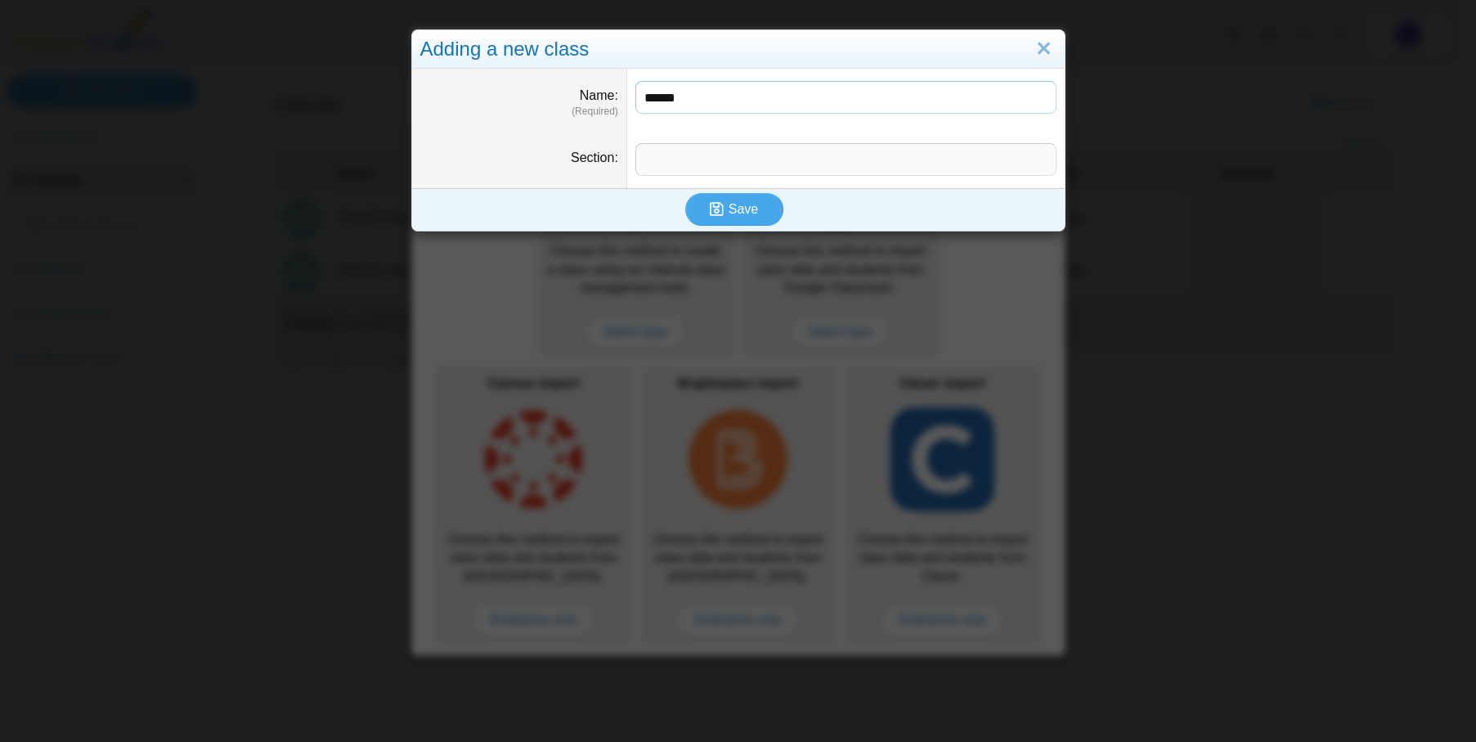
click at [735, 87] on input "******" at bounding box center [845, 97] width 421 height 33
type input "**********"
type input "********"
click at [742, 214] on span "Save" at bounding box center [743, 209] width 29 height 14
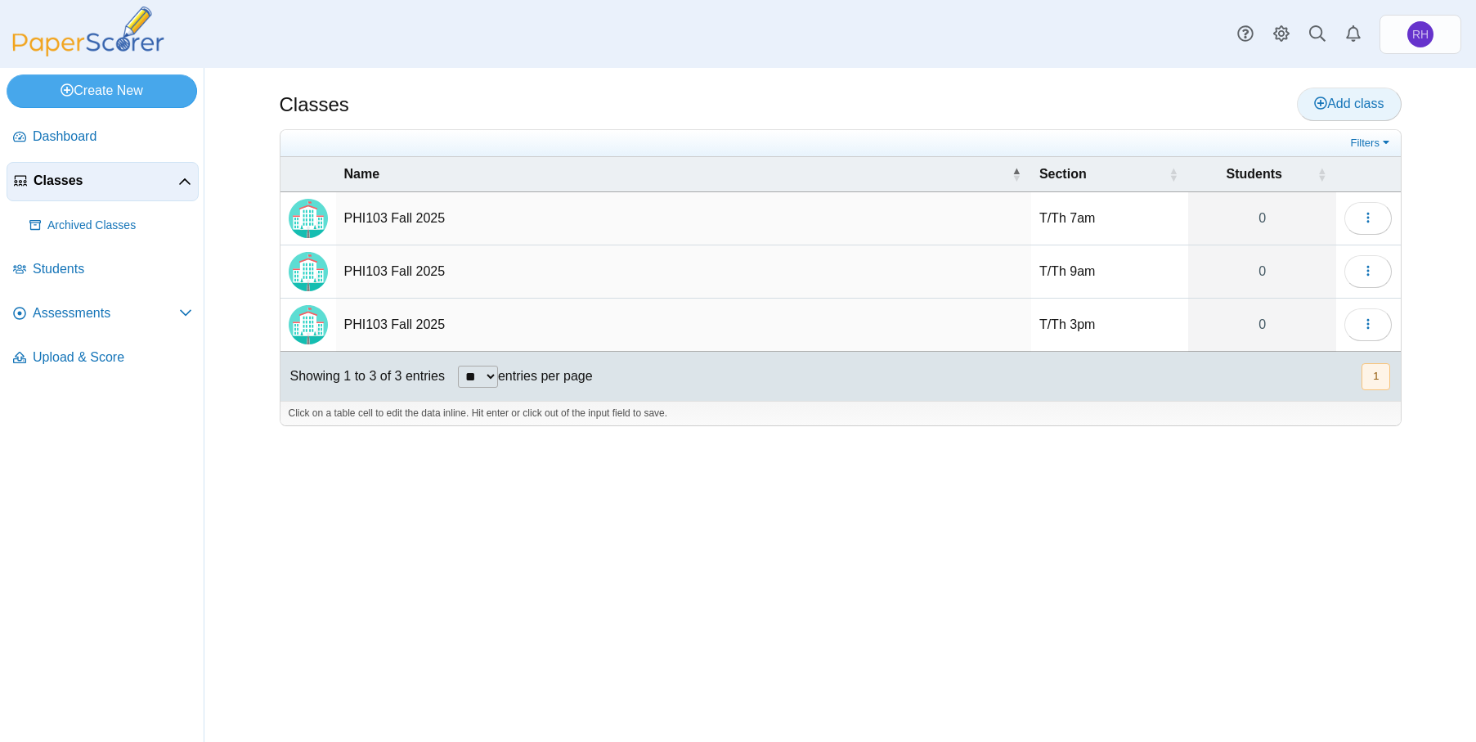
click at [1367, 110] on span "Add class" at bounding box center [1349, 103] width 70 height 14
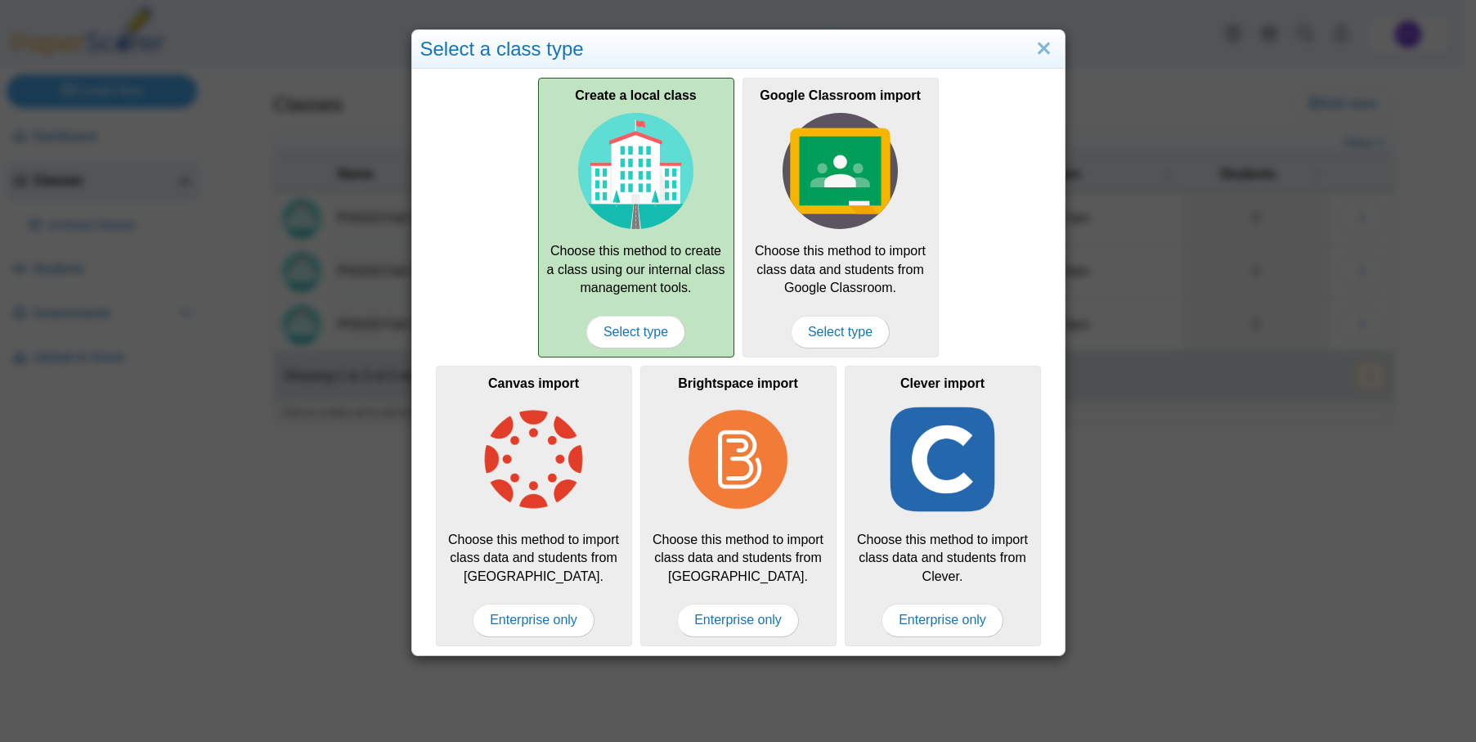
click at [563, 188] on div "Create a local class Choose this method to create a class using our internal cl…" at bounding box center [636, 218] width 196 height 280
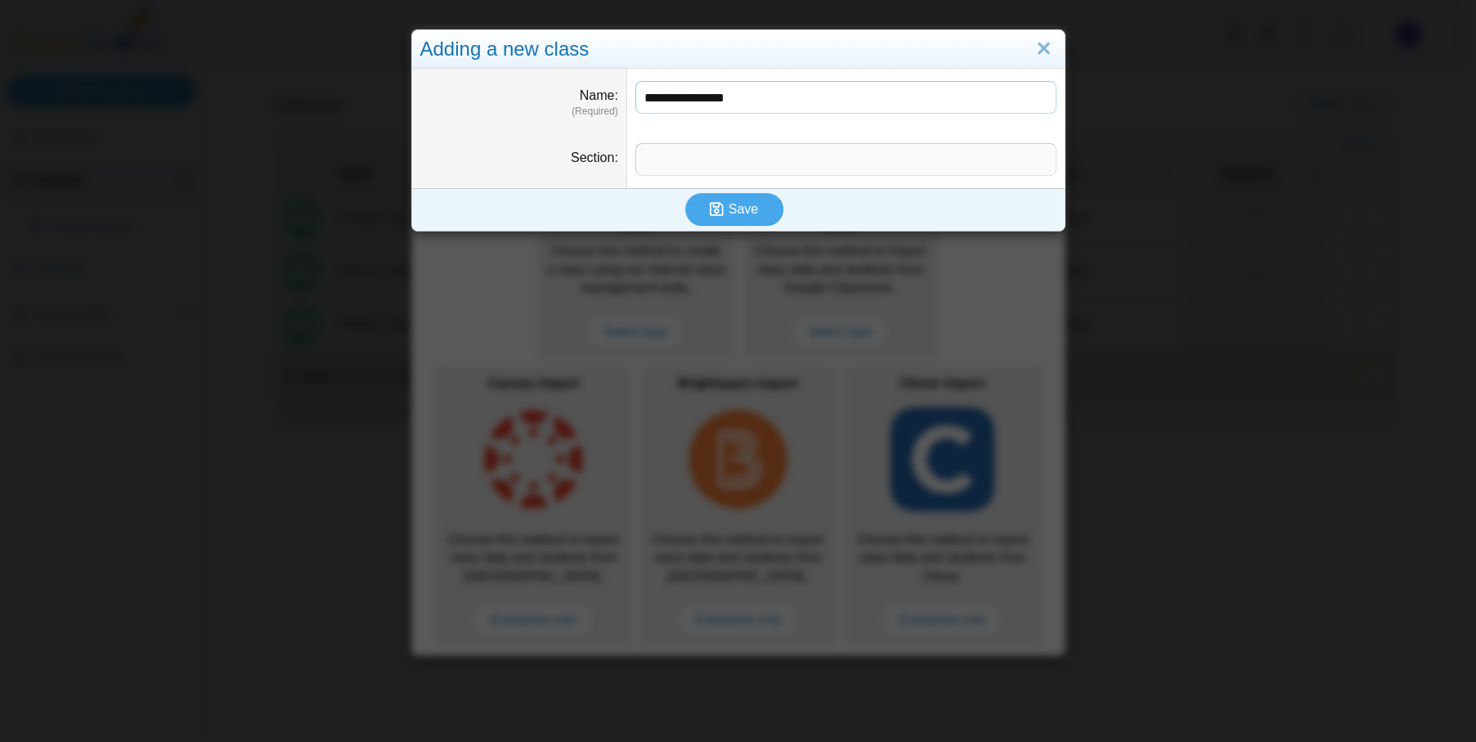
type input "**********"
type input "********"
click at [729, 207] on span "Save" at bounding box center [743, 209] width 29 height 14
